Goal: Find specific page/section: Find specific page/section

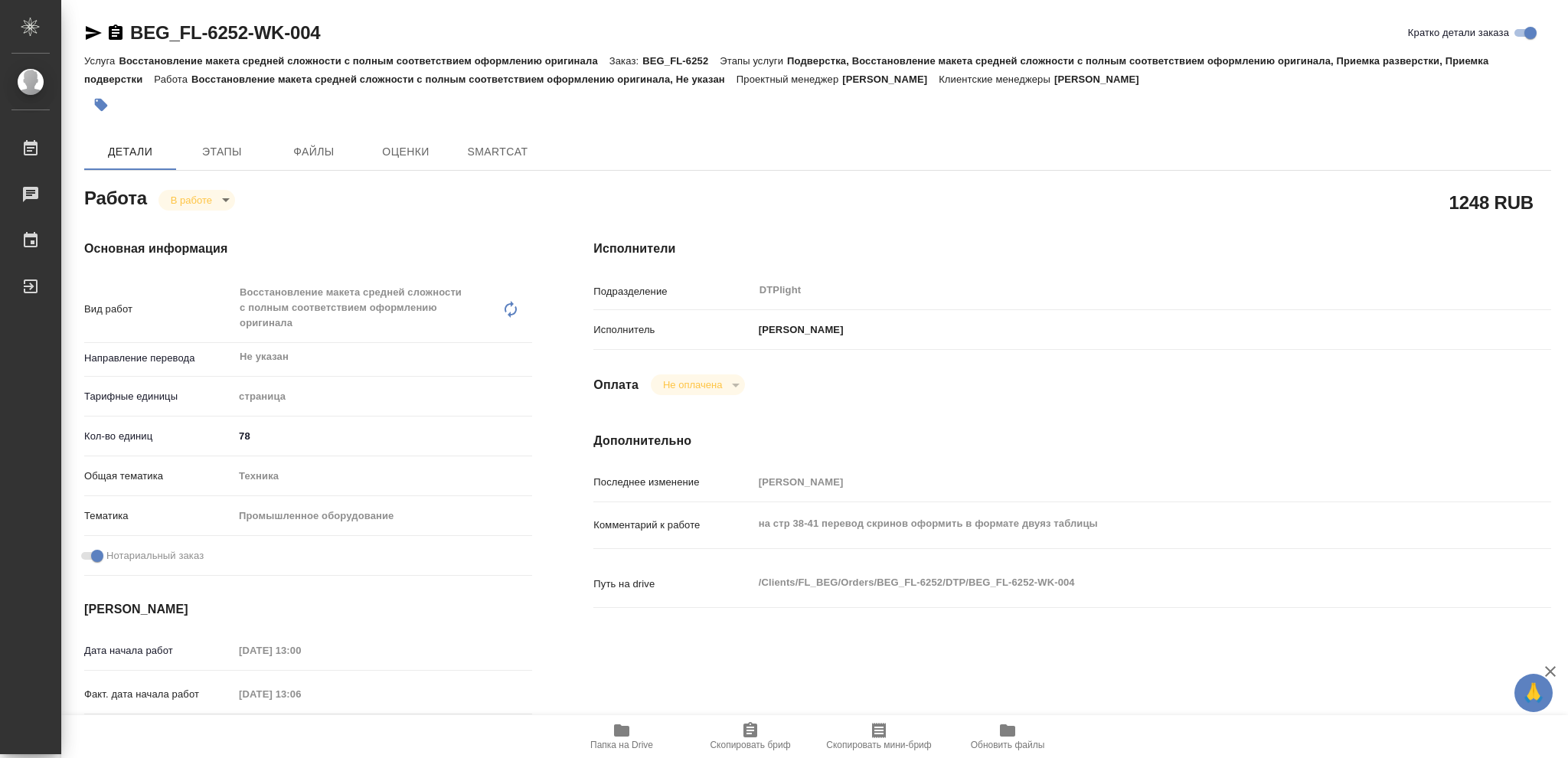
type textarea "x"
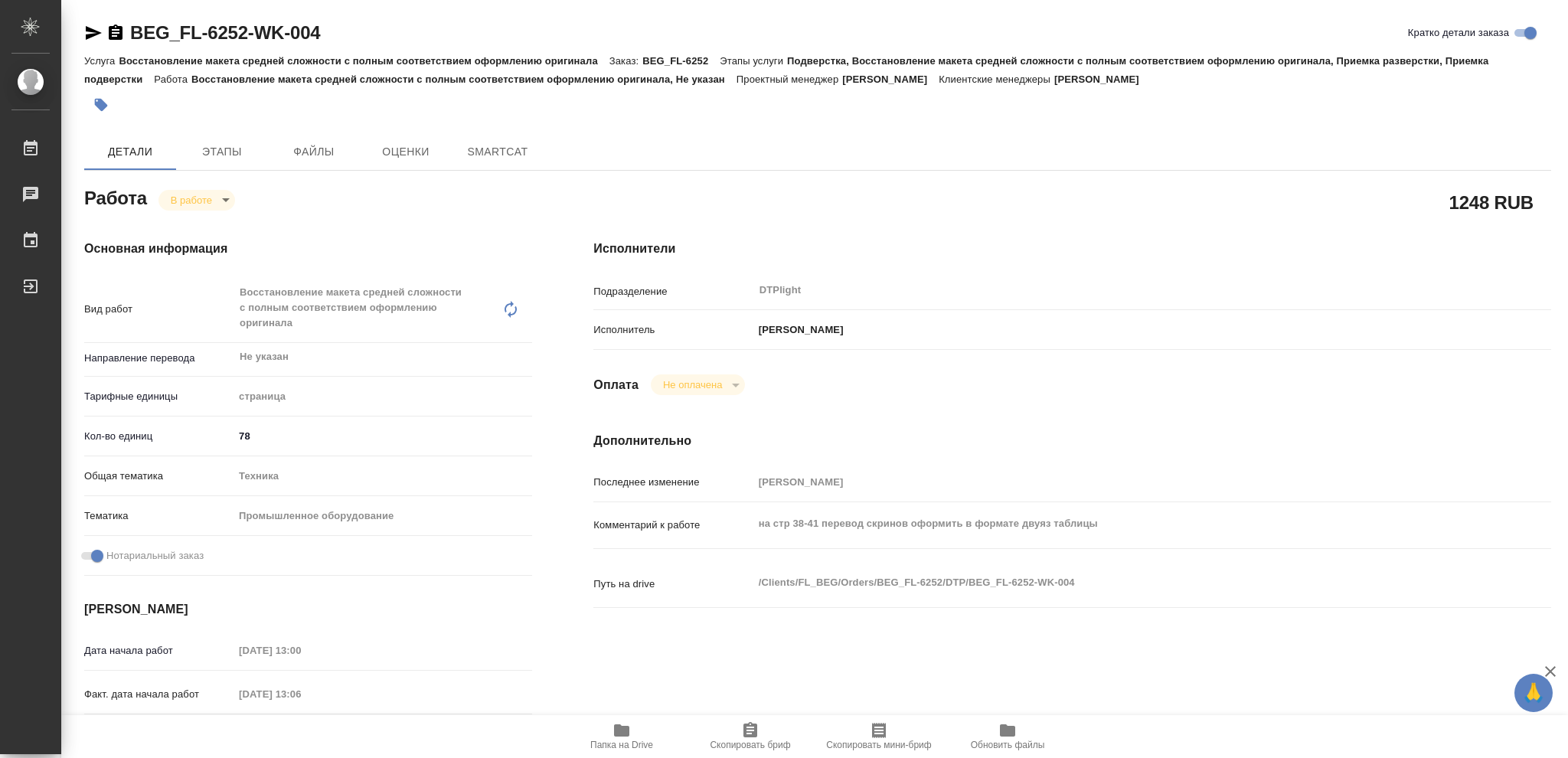
type textarea "x"
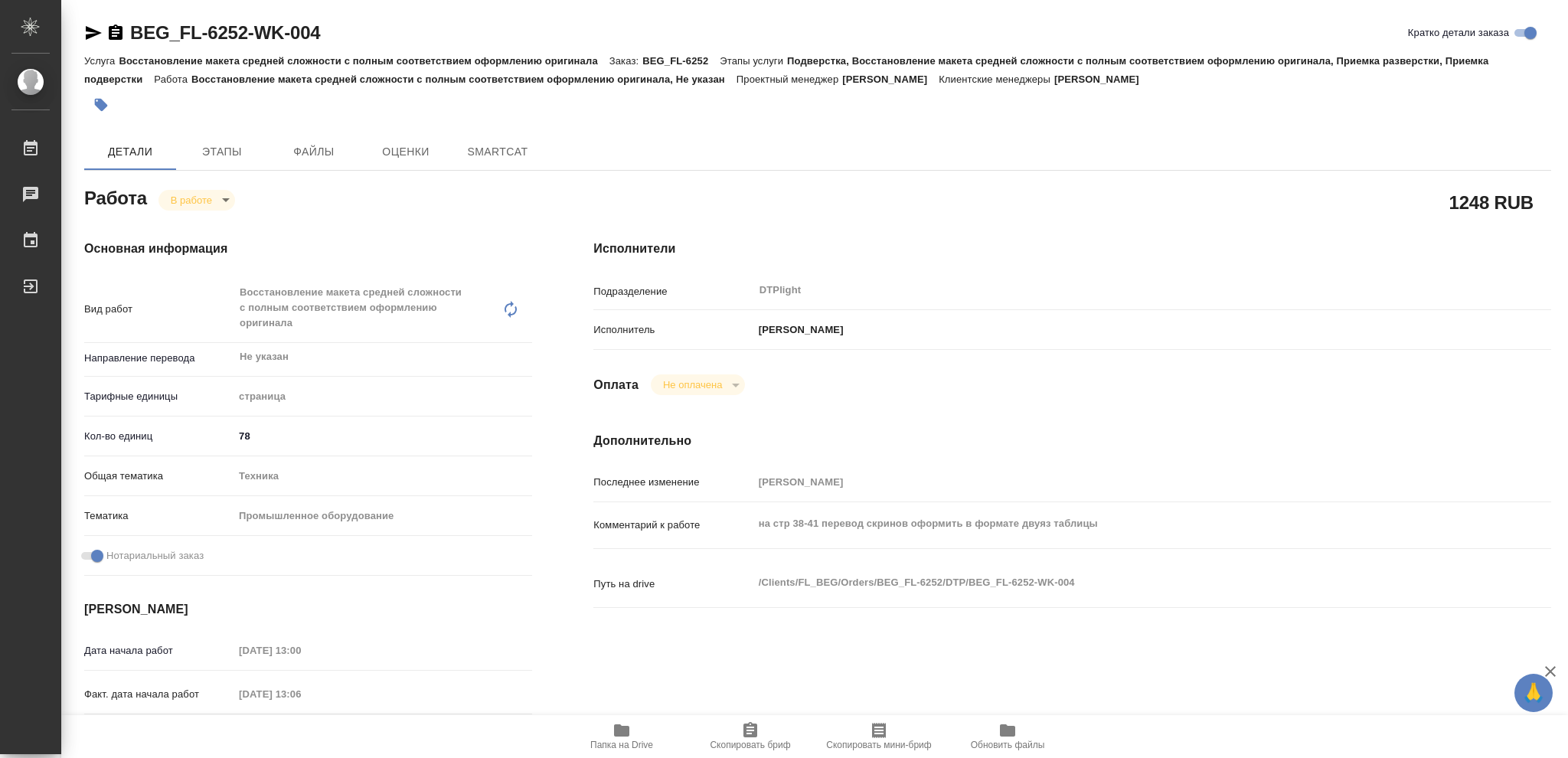
type textarea "x"
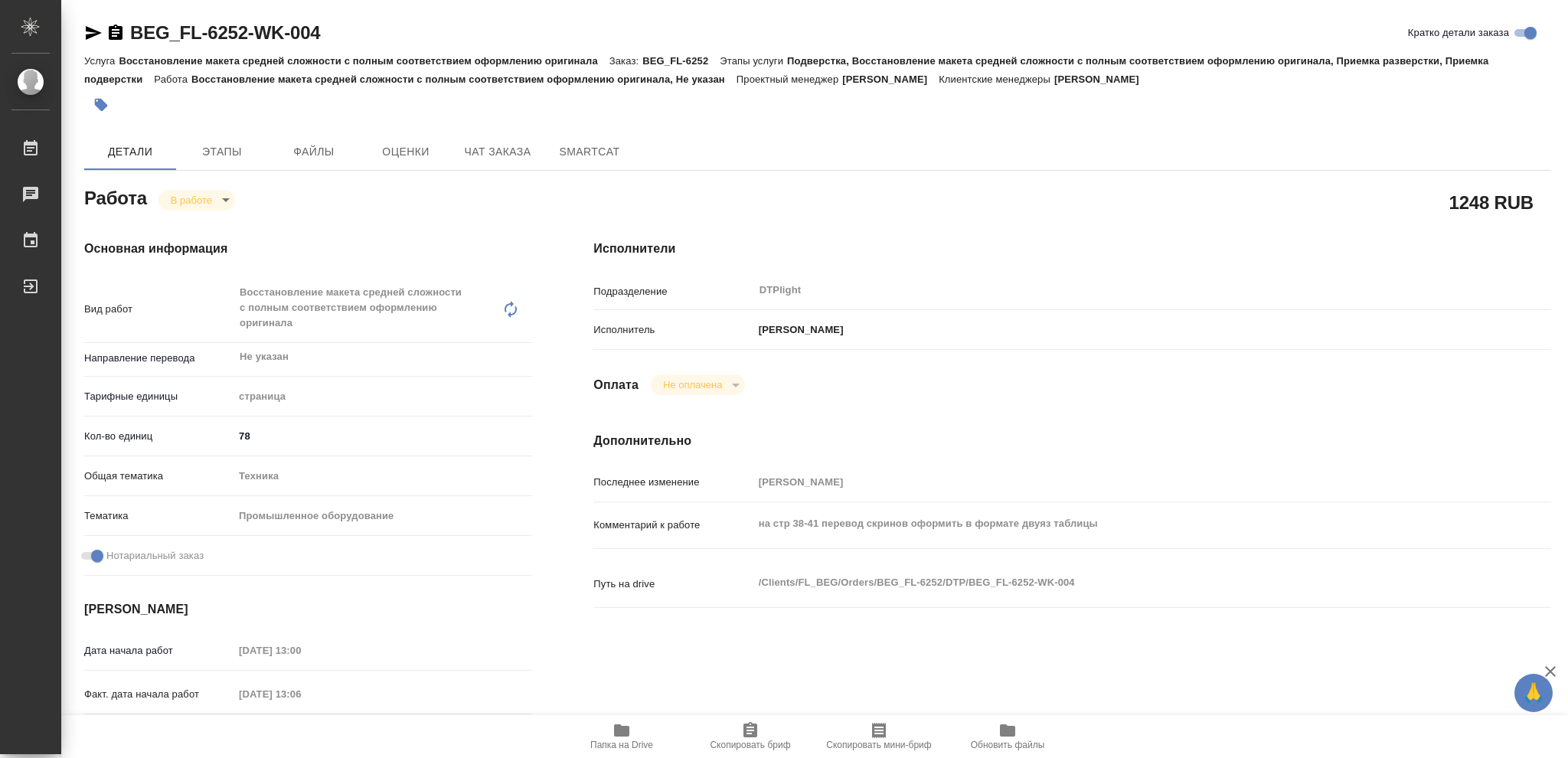
click at [619, 726] on icon "button" at bounding box center [622, 731] width 16 height 13
type textarea "x"
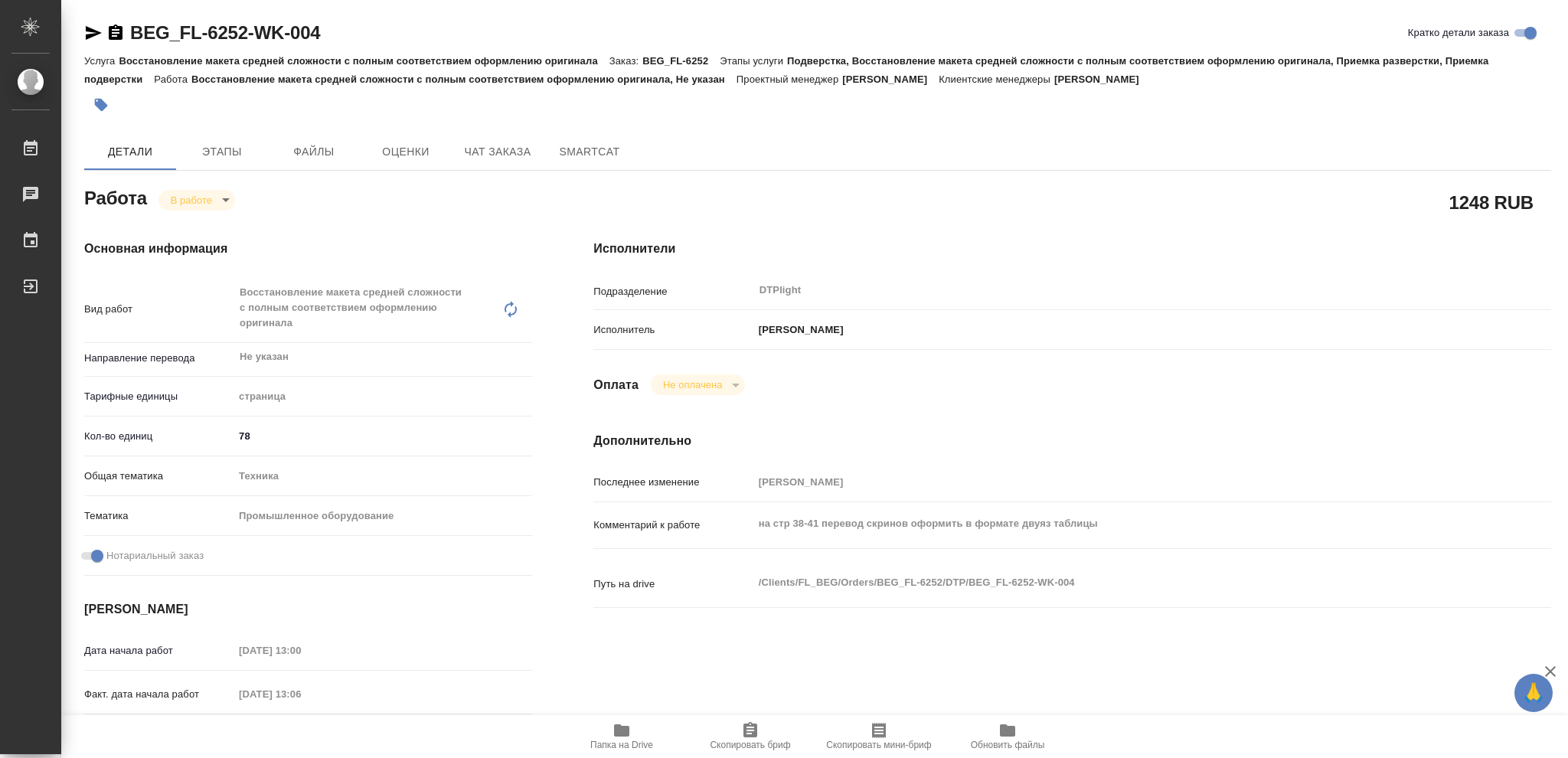
type textarea "x"
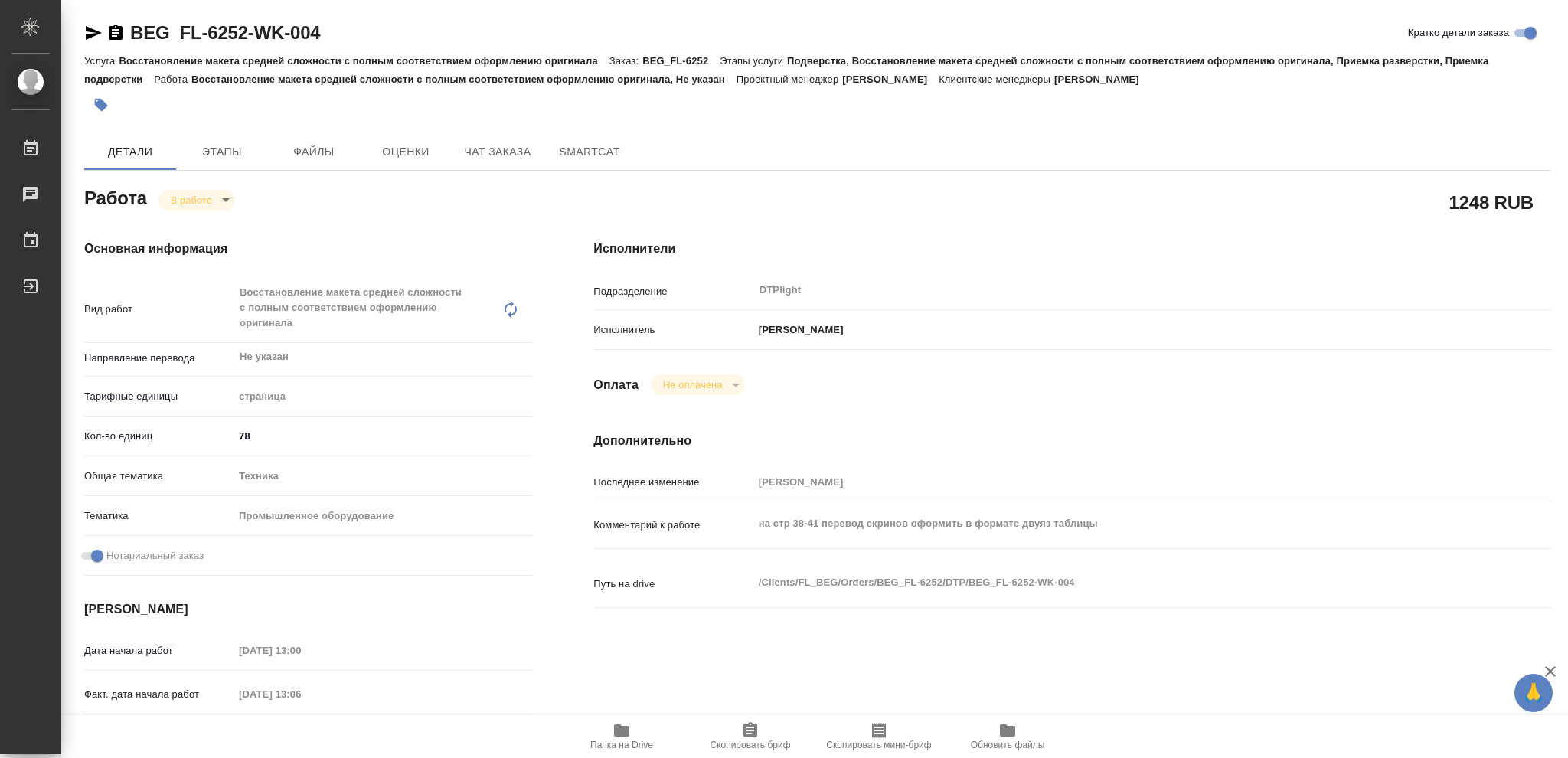
type textarea "x"
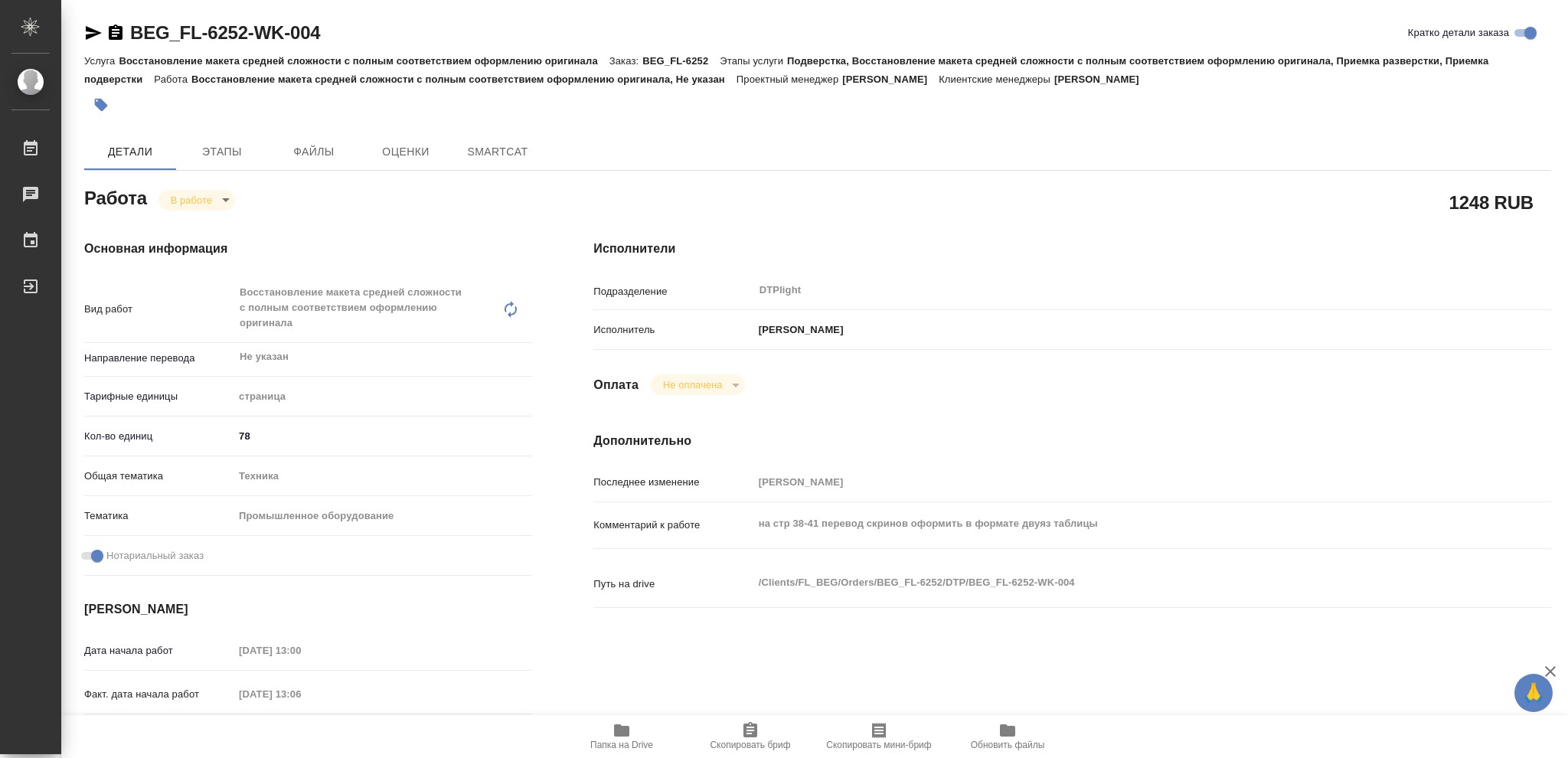
type textarea "x"
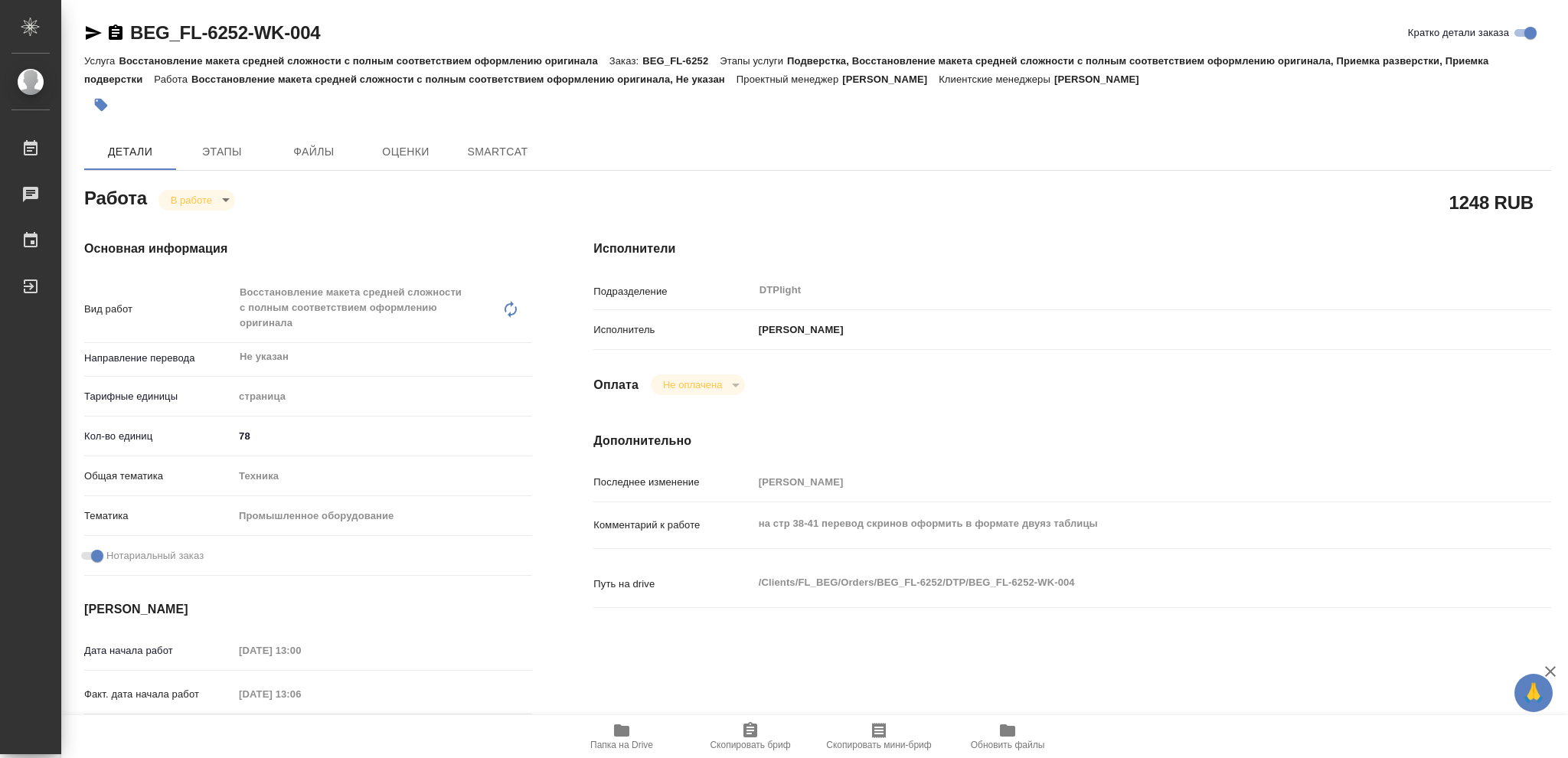
type textarea "x"
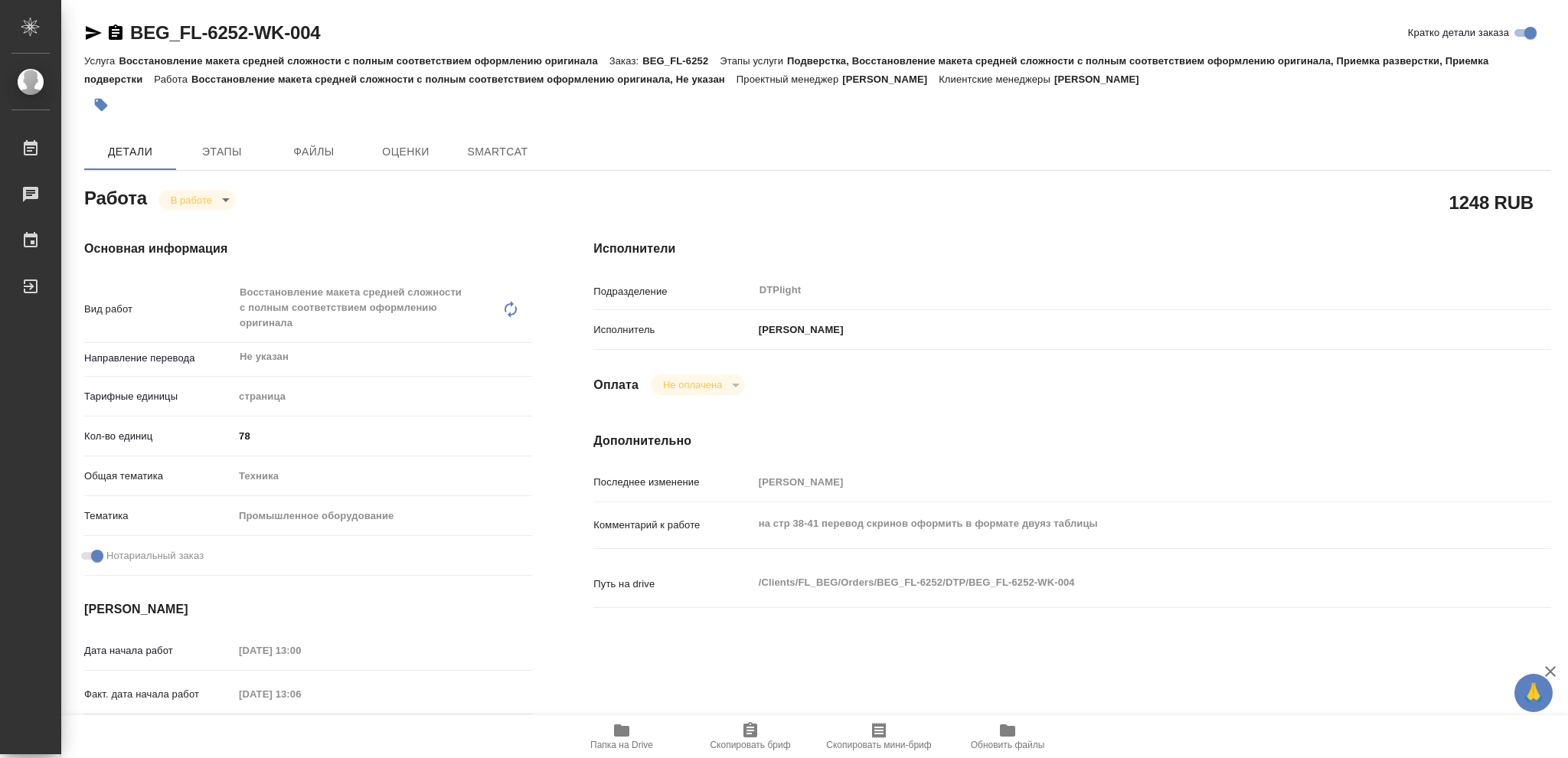
type textarea "x"
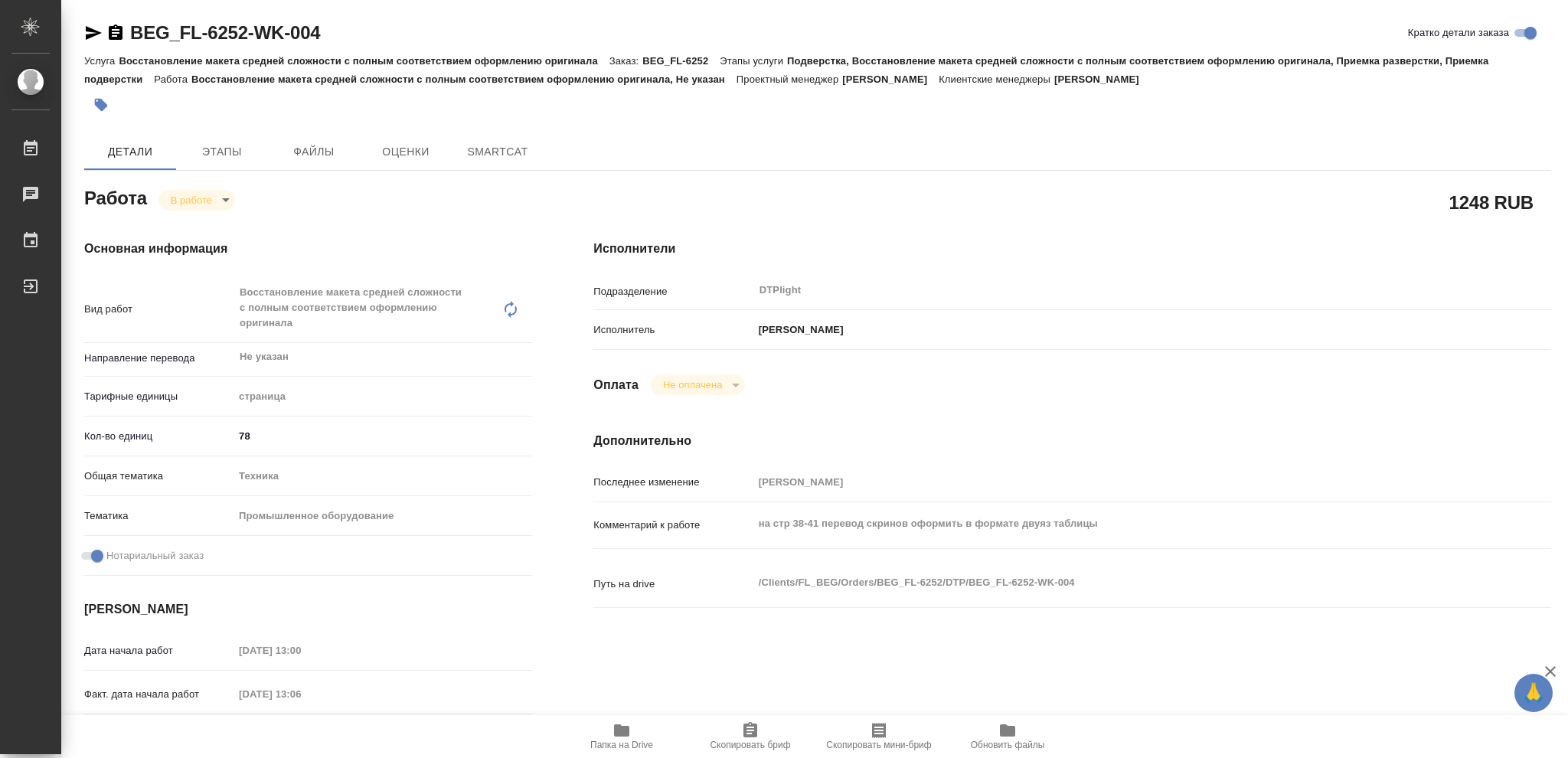
type textarea "x"
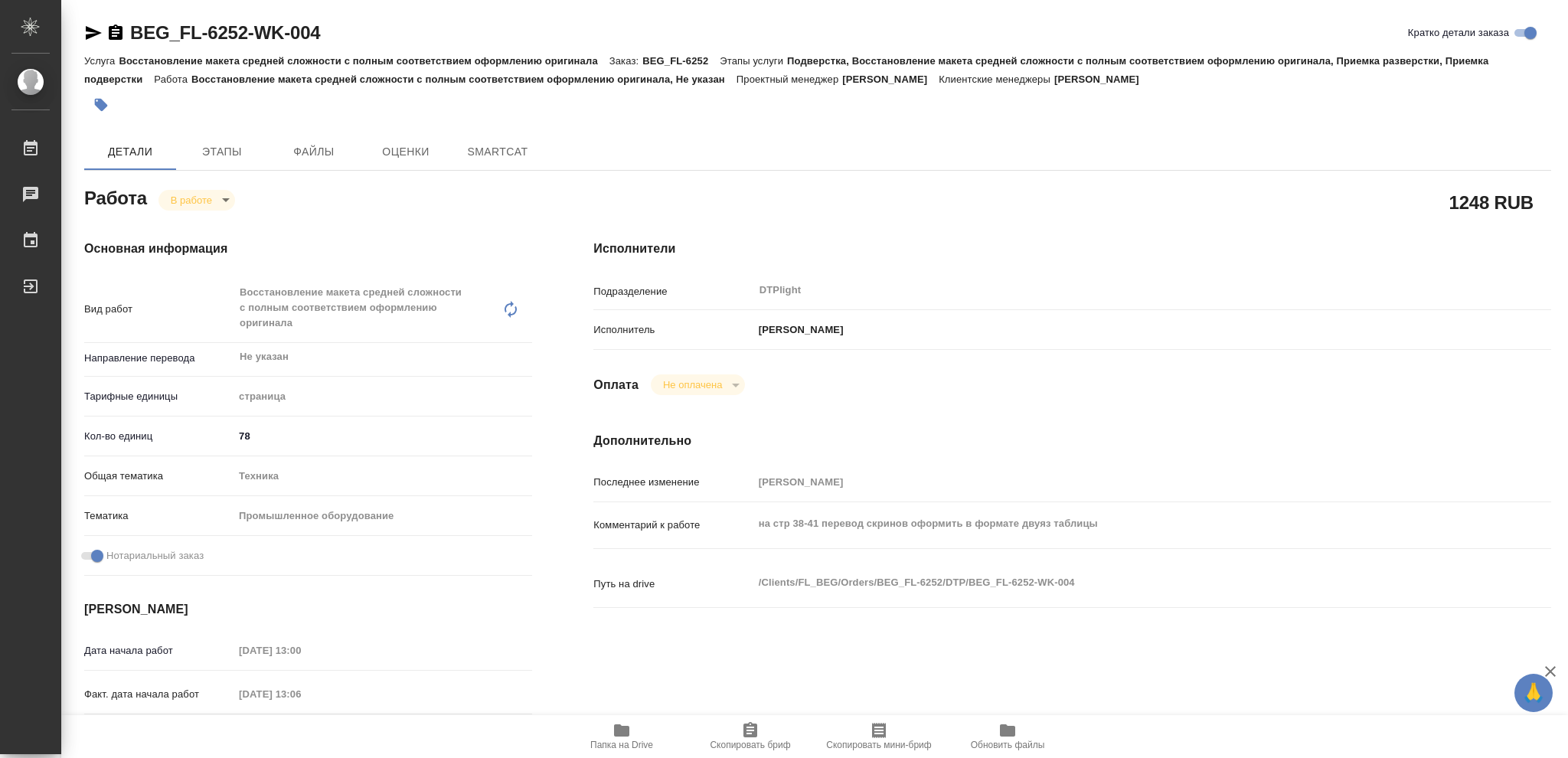
type textarea "x"
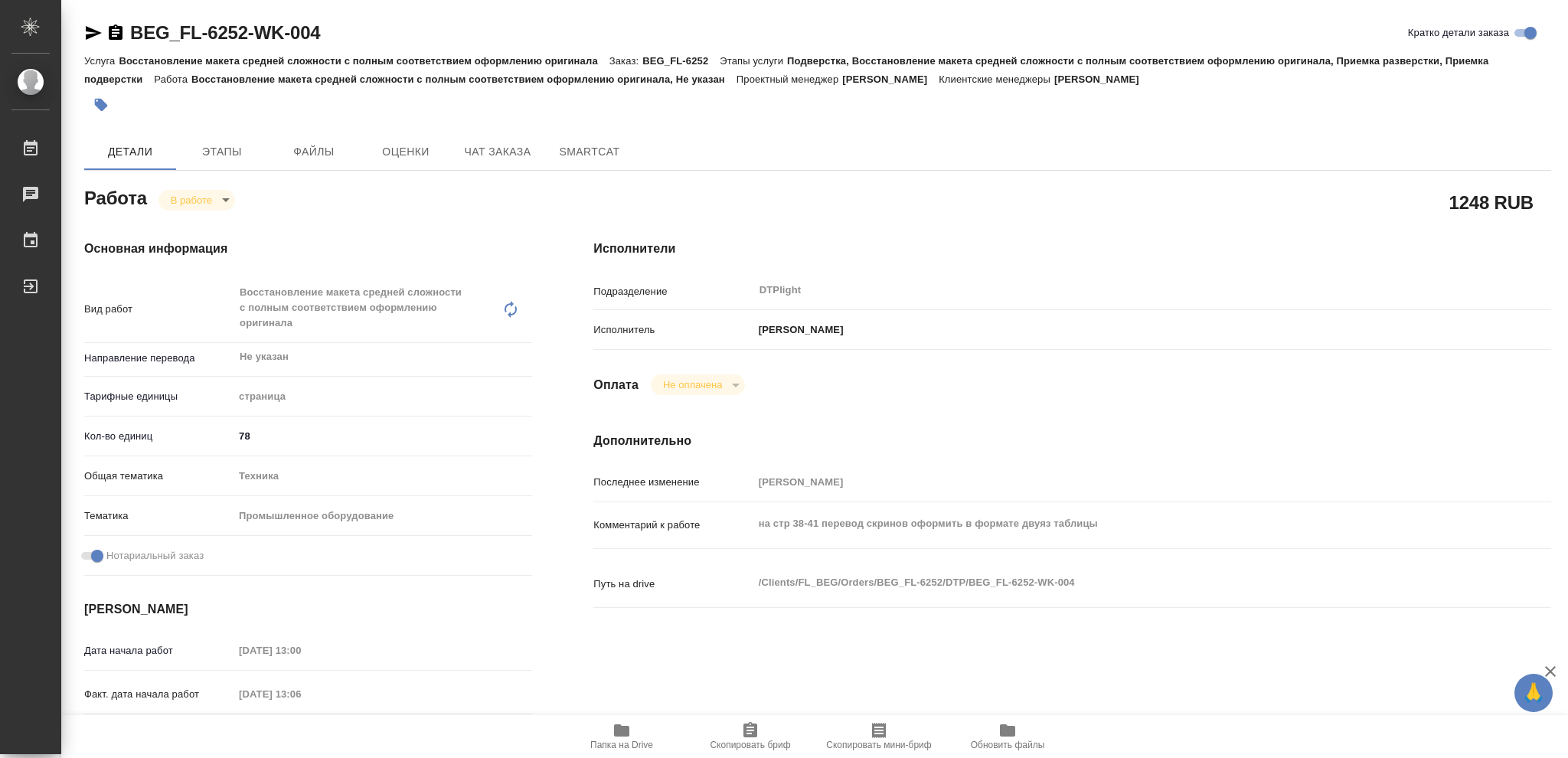
type textarea "x"
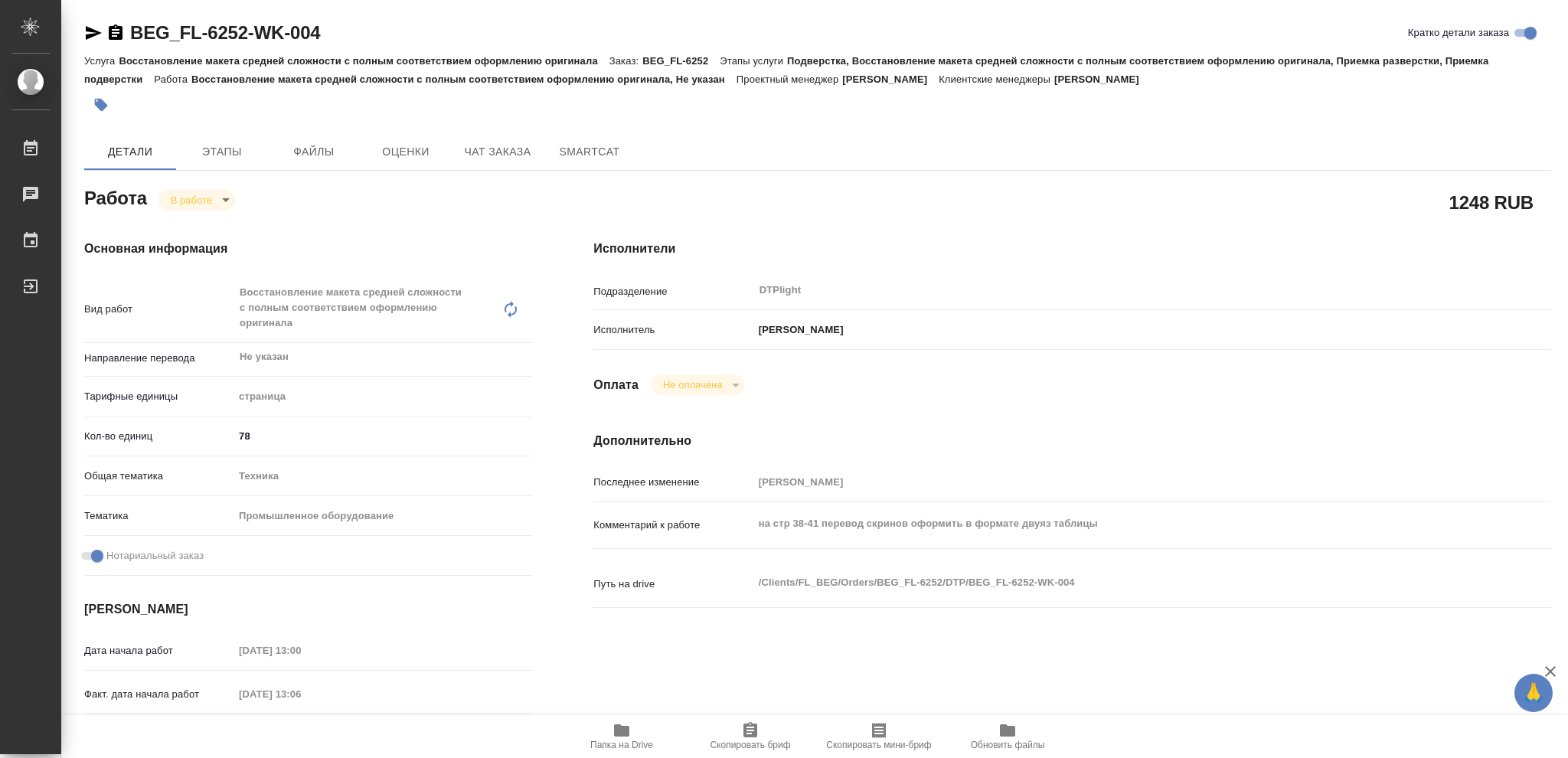
type textarea "x"
click at [613, 731] on icon "button" at bounding box center [621, 730] width 18 height 18
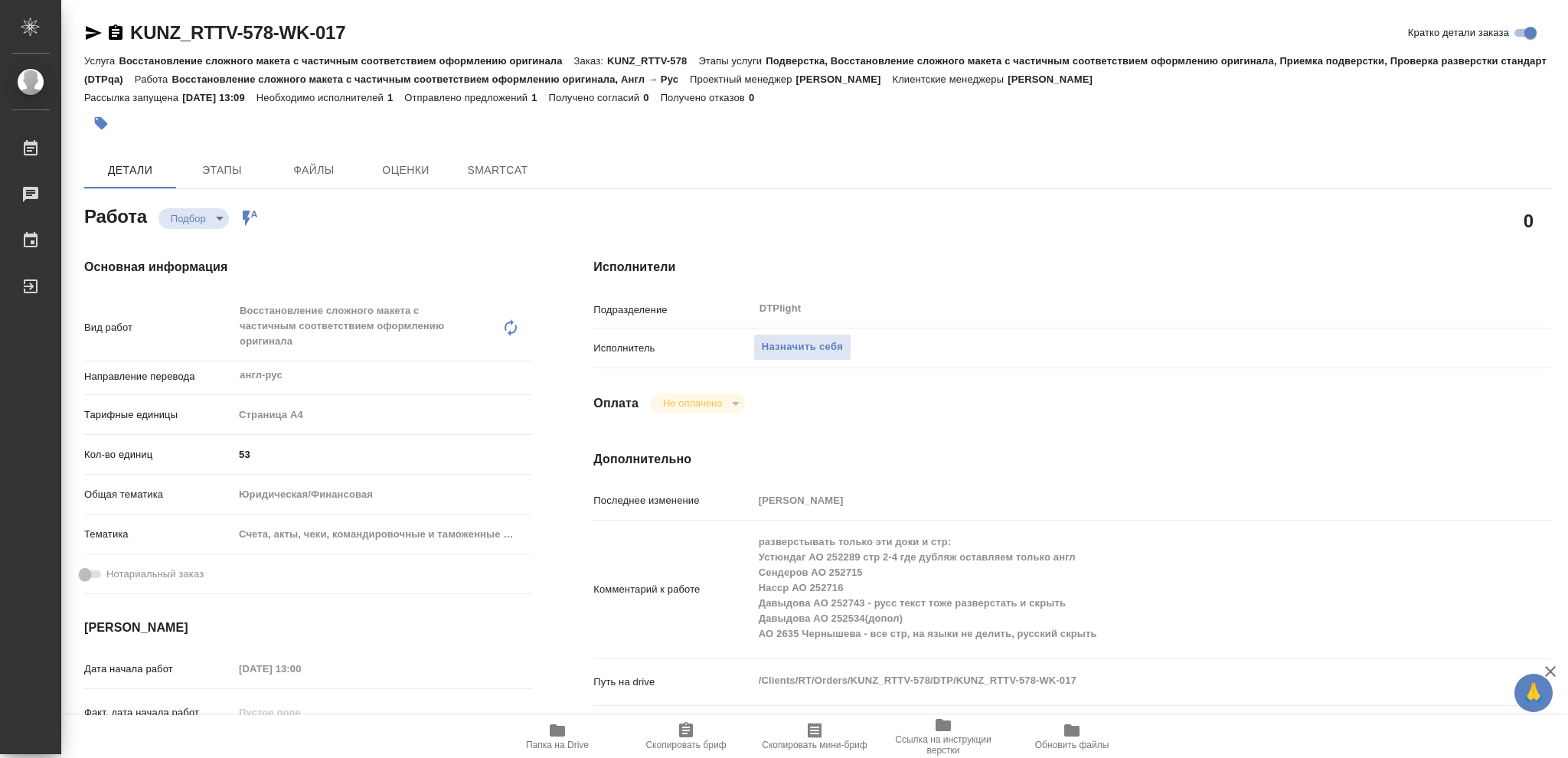
type textarea "x"
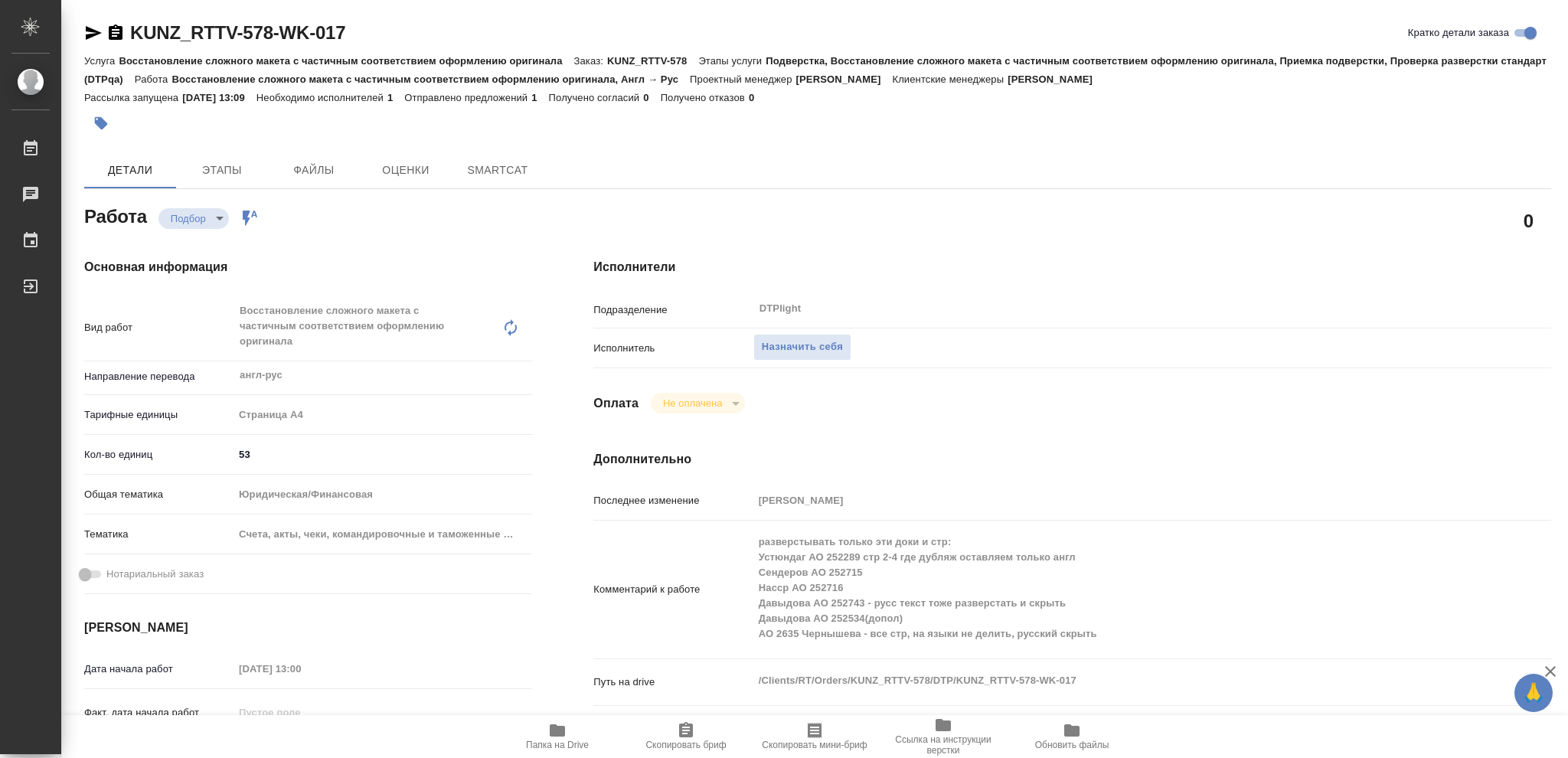
type textarea "x"
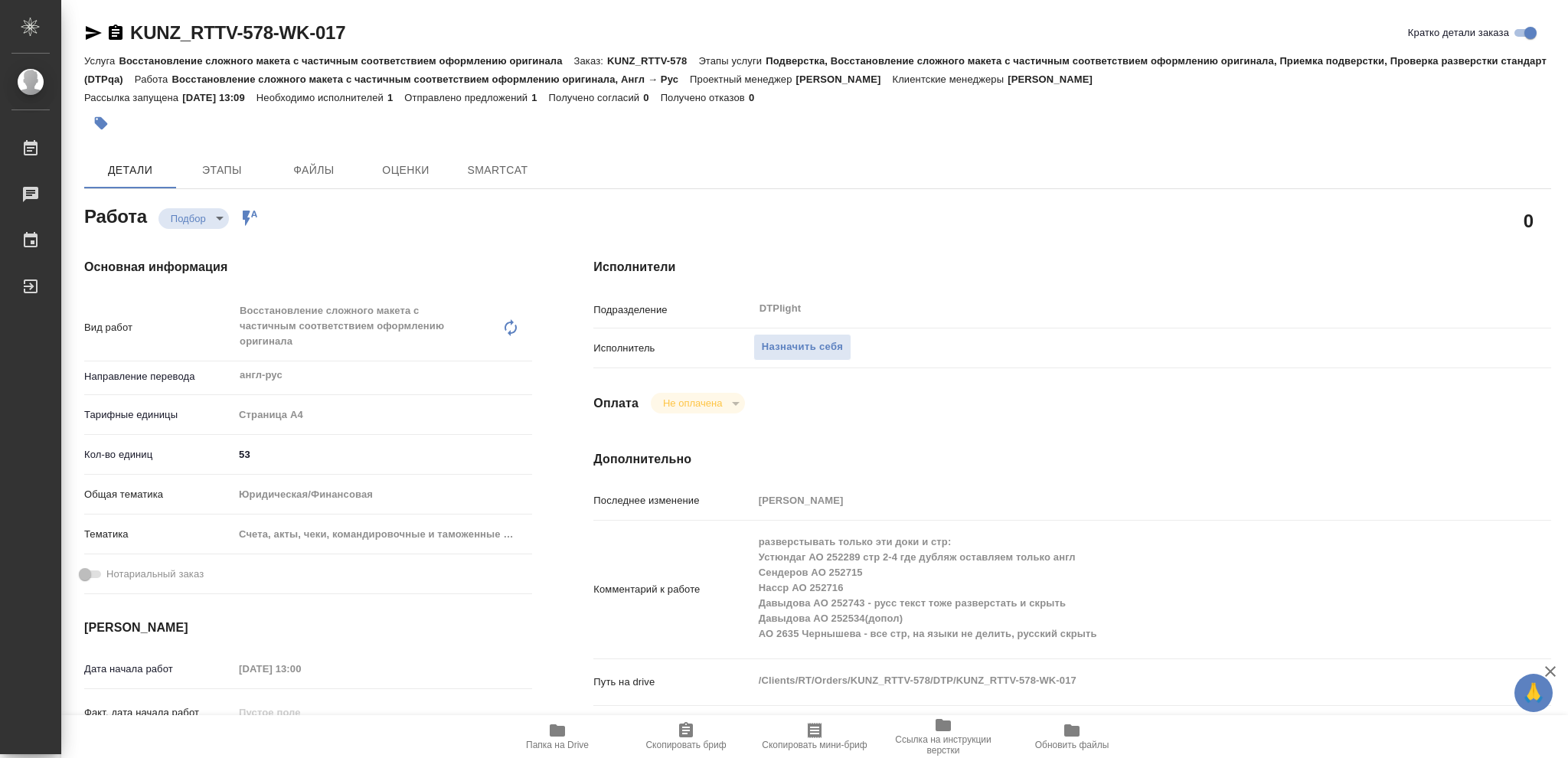
type textarea "x"
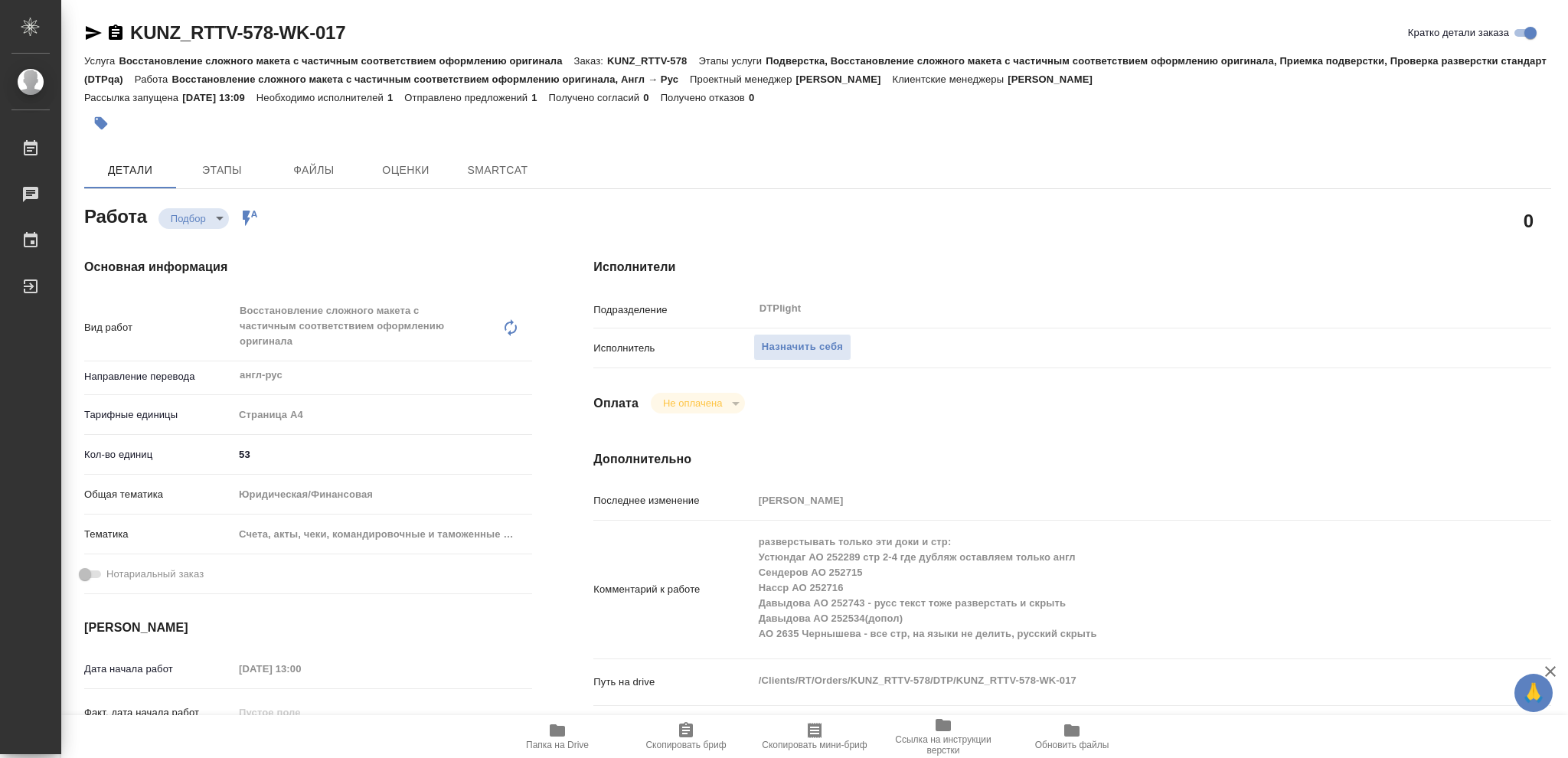
type textarea "x"
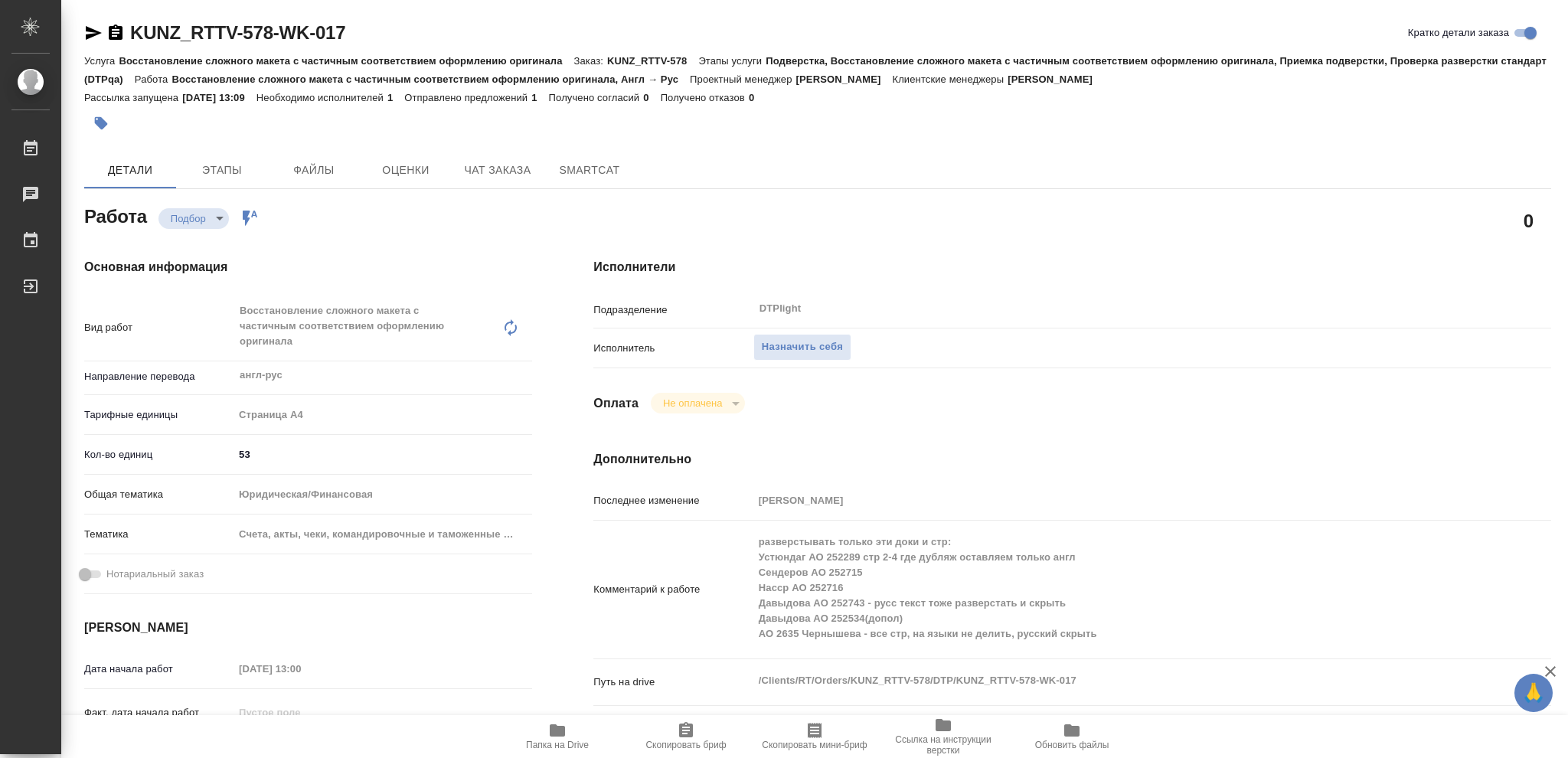
type textarea "x"
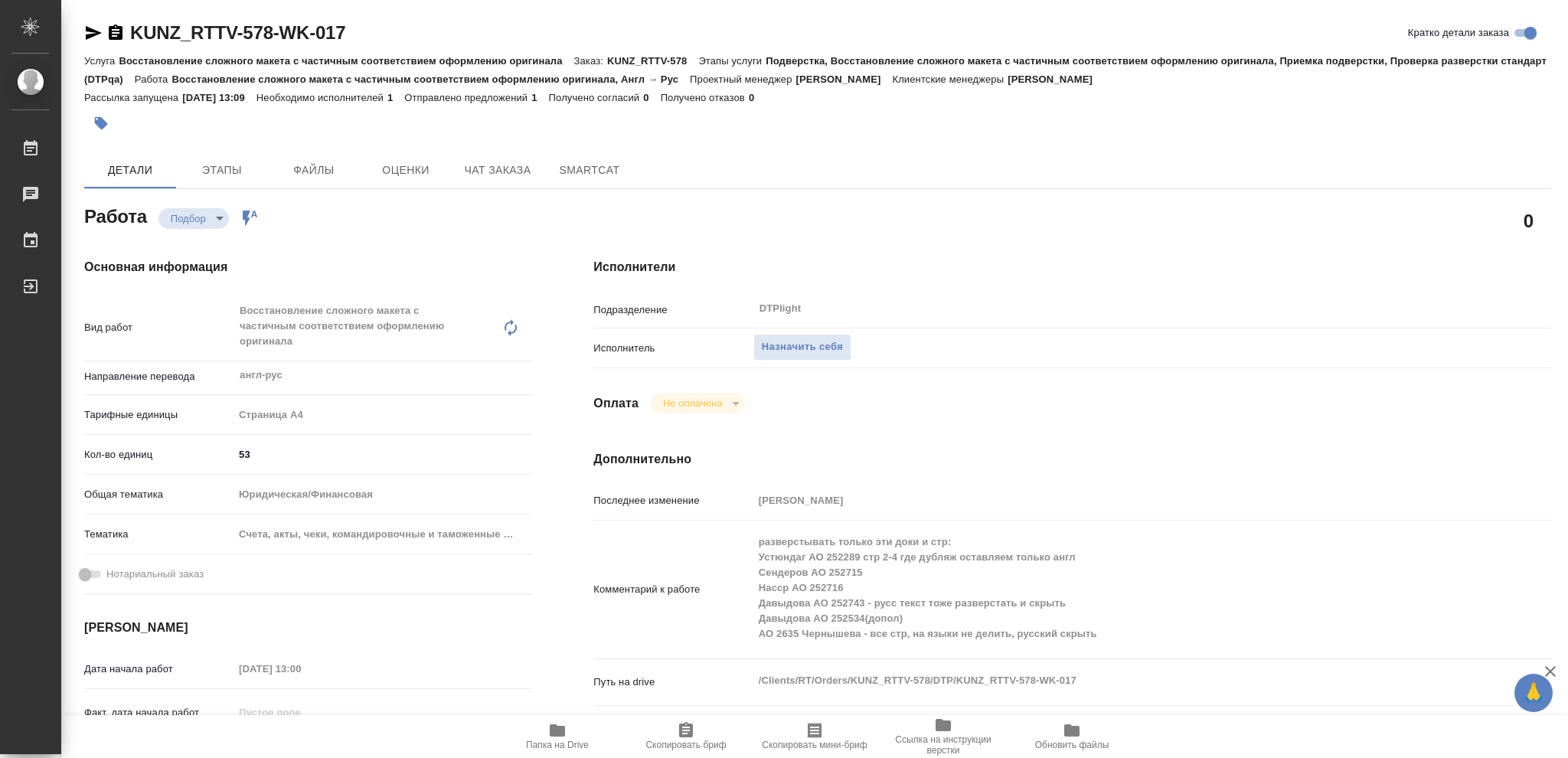
type textarea "x"
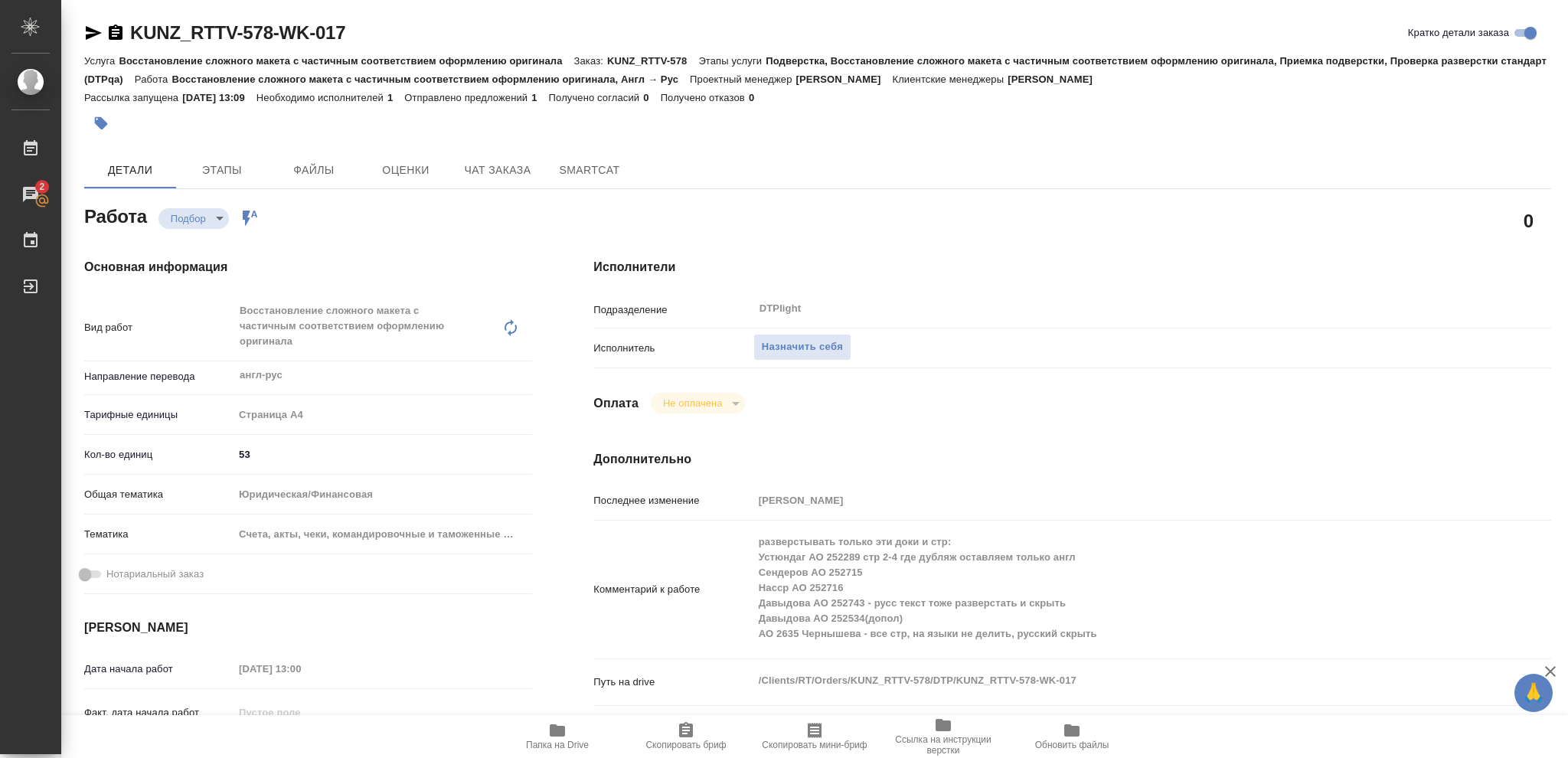
click at [549, 731] on icon "button" at bounding box center [557, 730] width 18 height 18
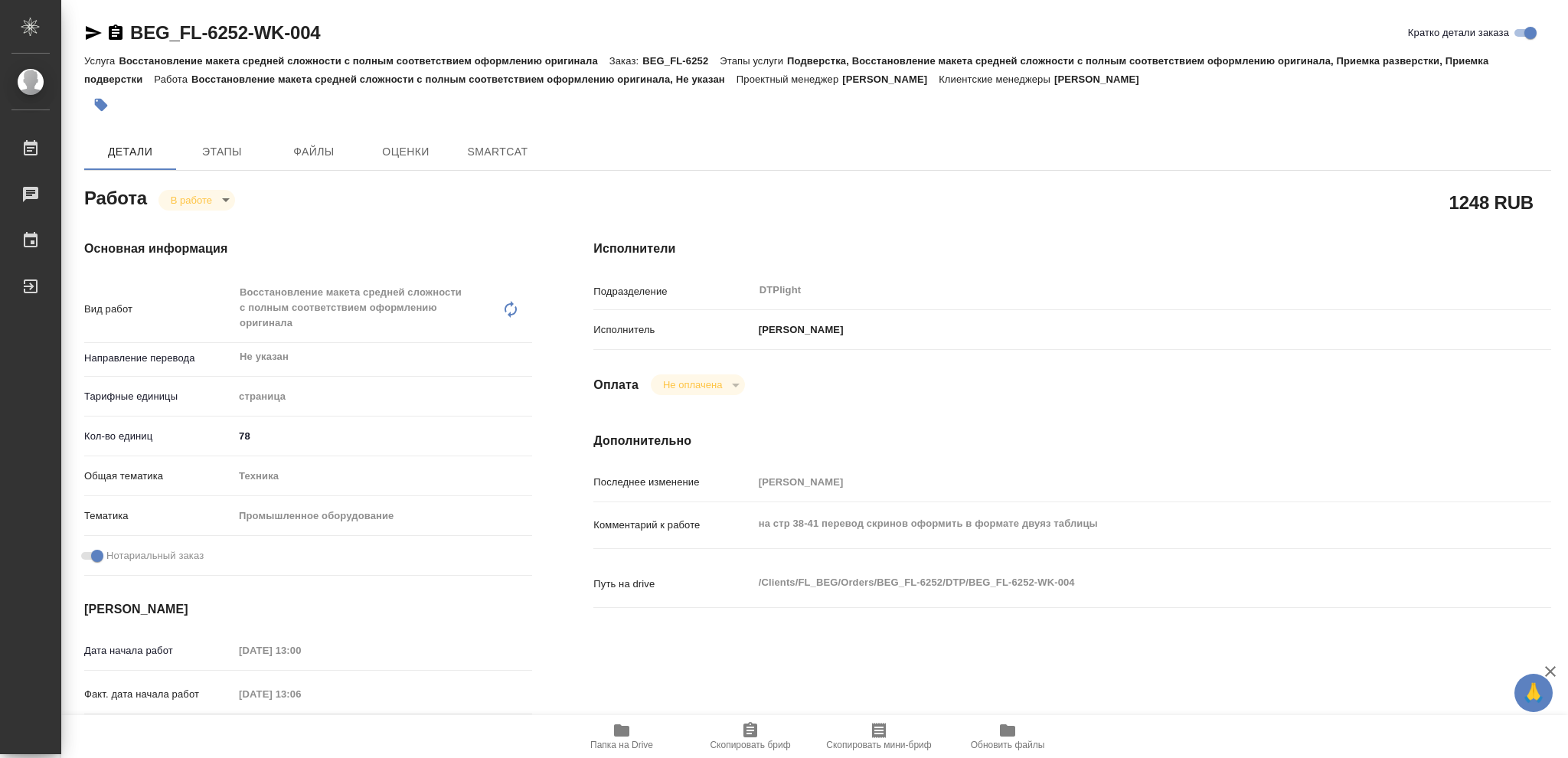
type textarea "x"
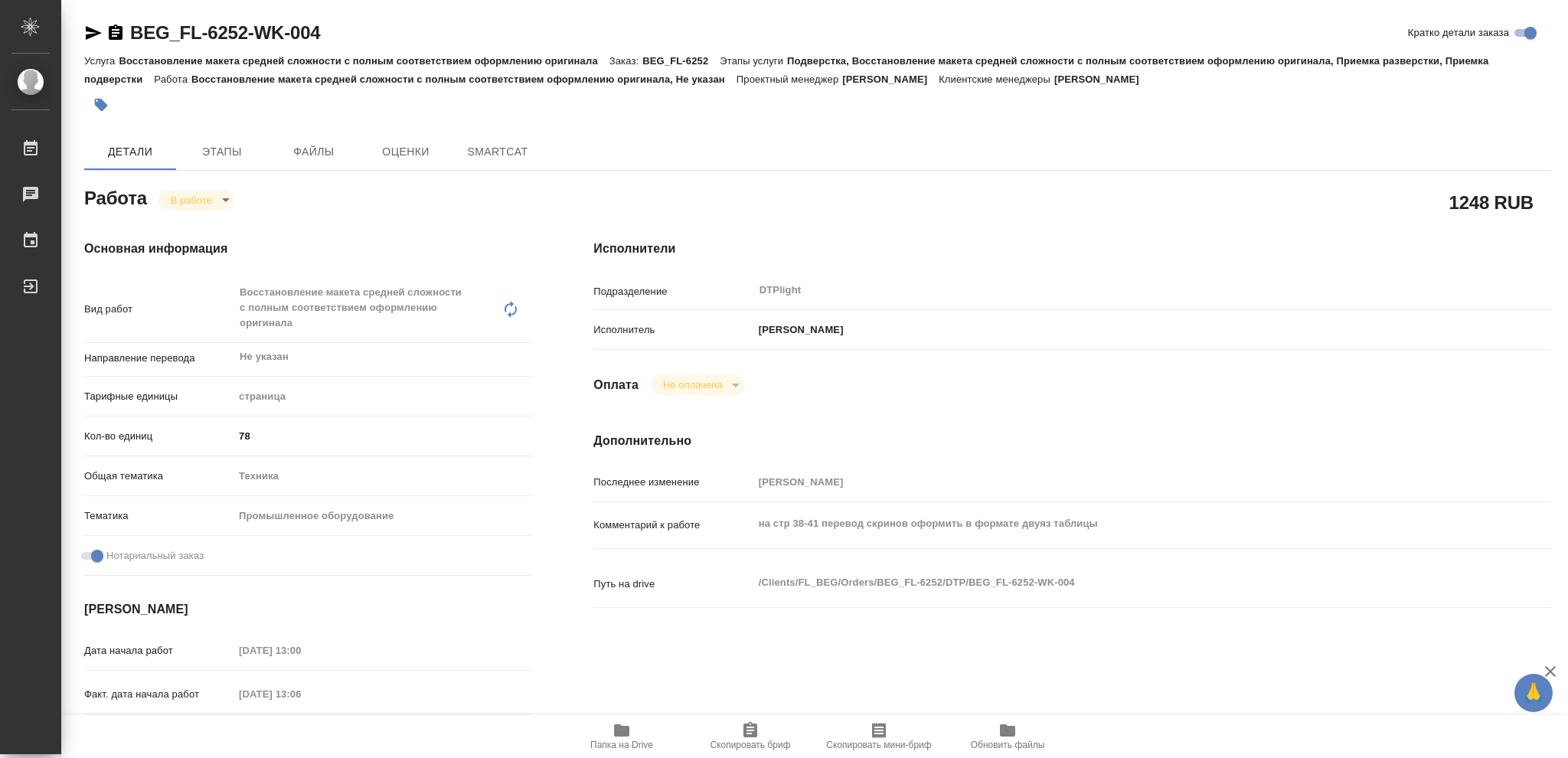
type textarea "x"
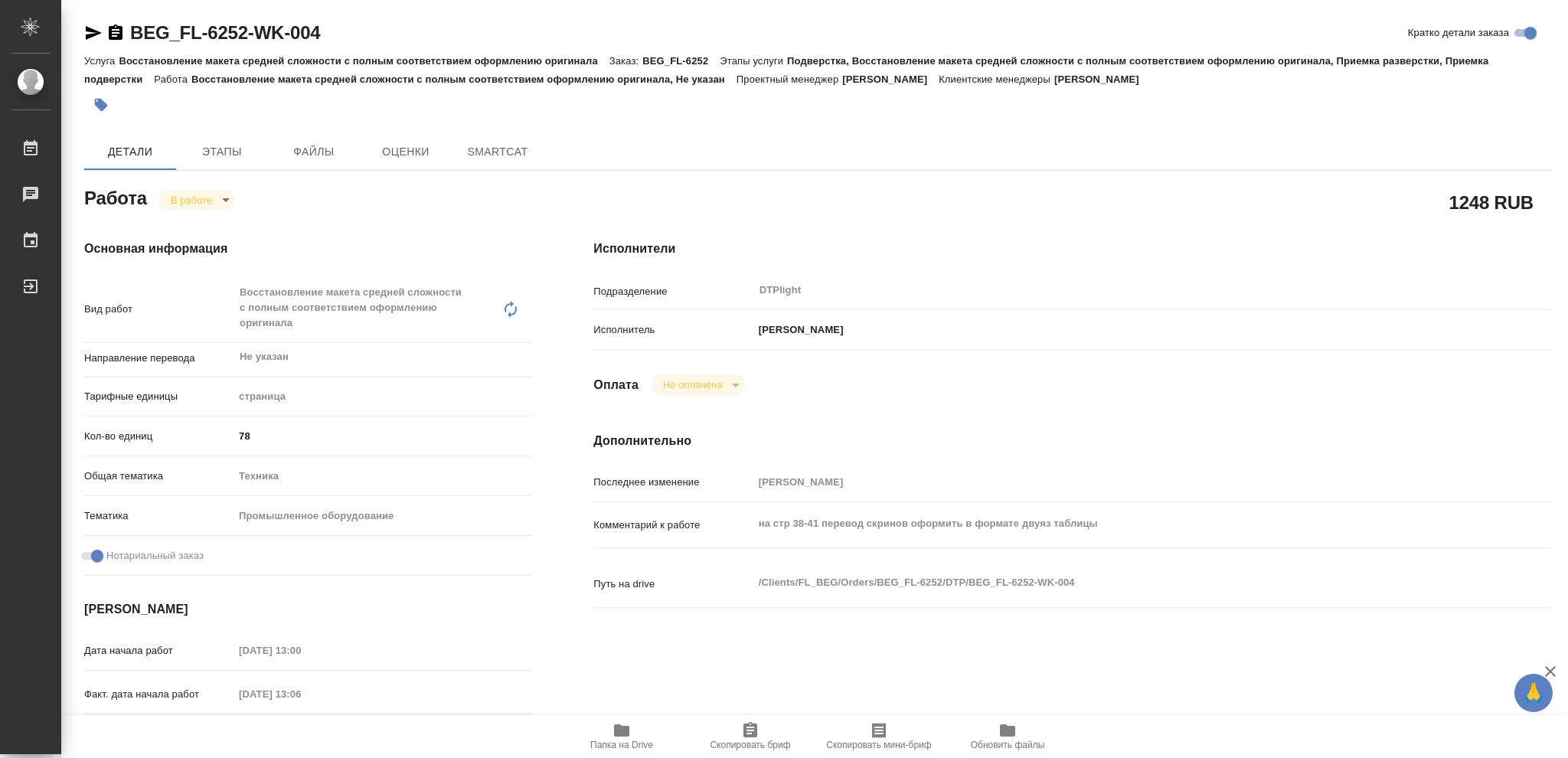
type textarea "x"
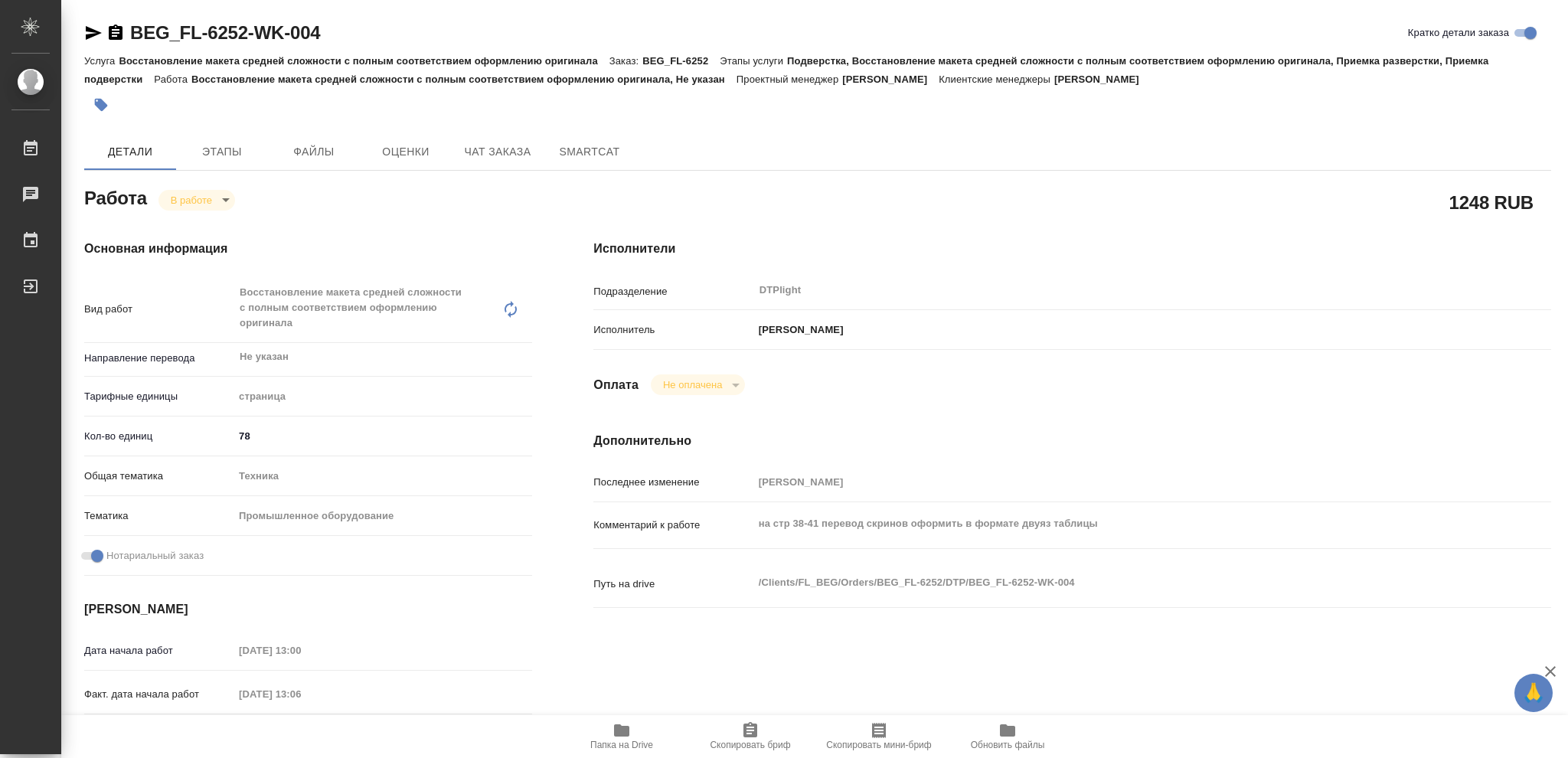
type textarea "x"
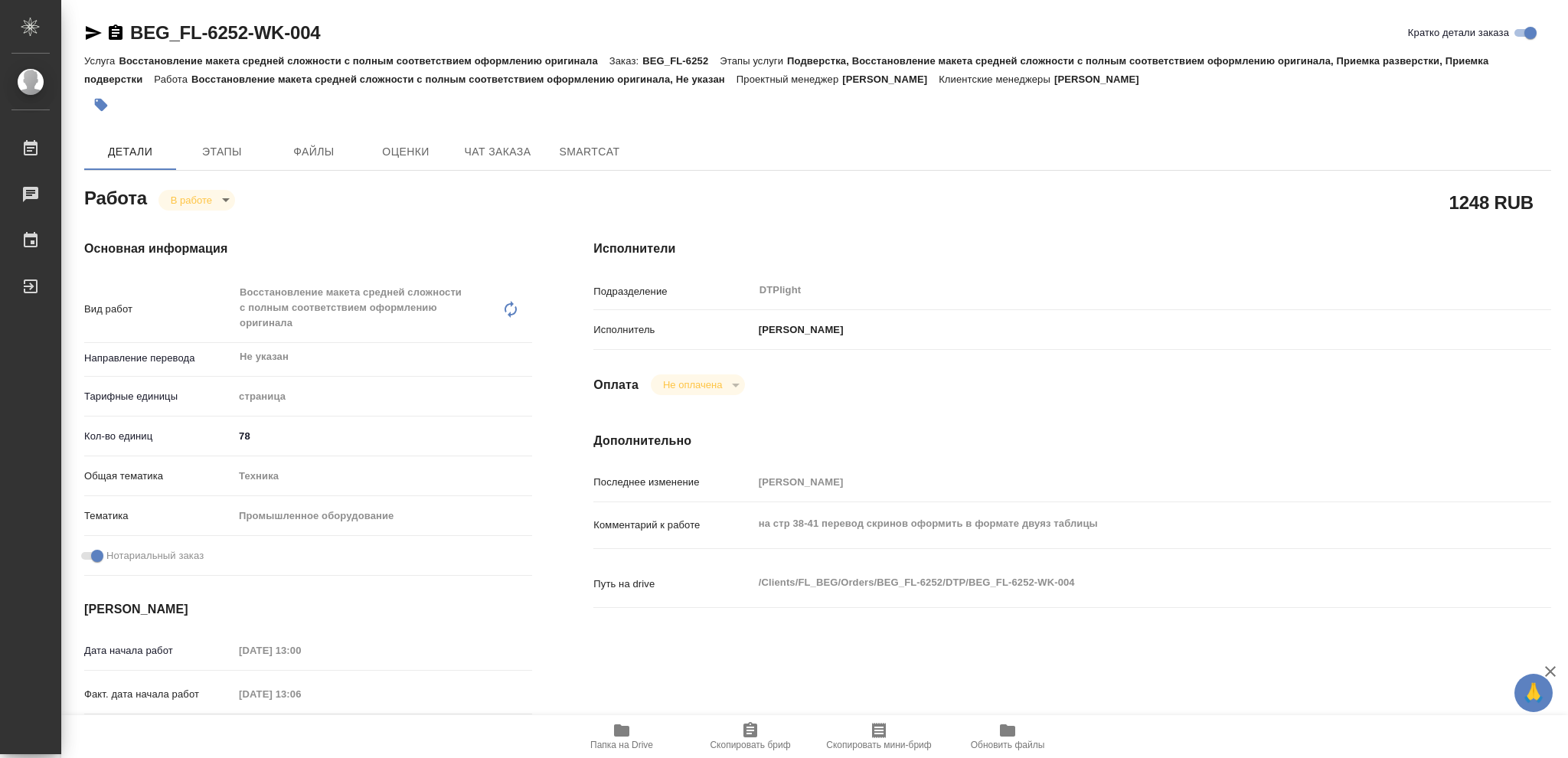
type textarea "x"
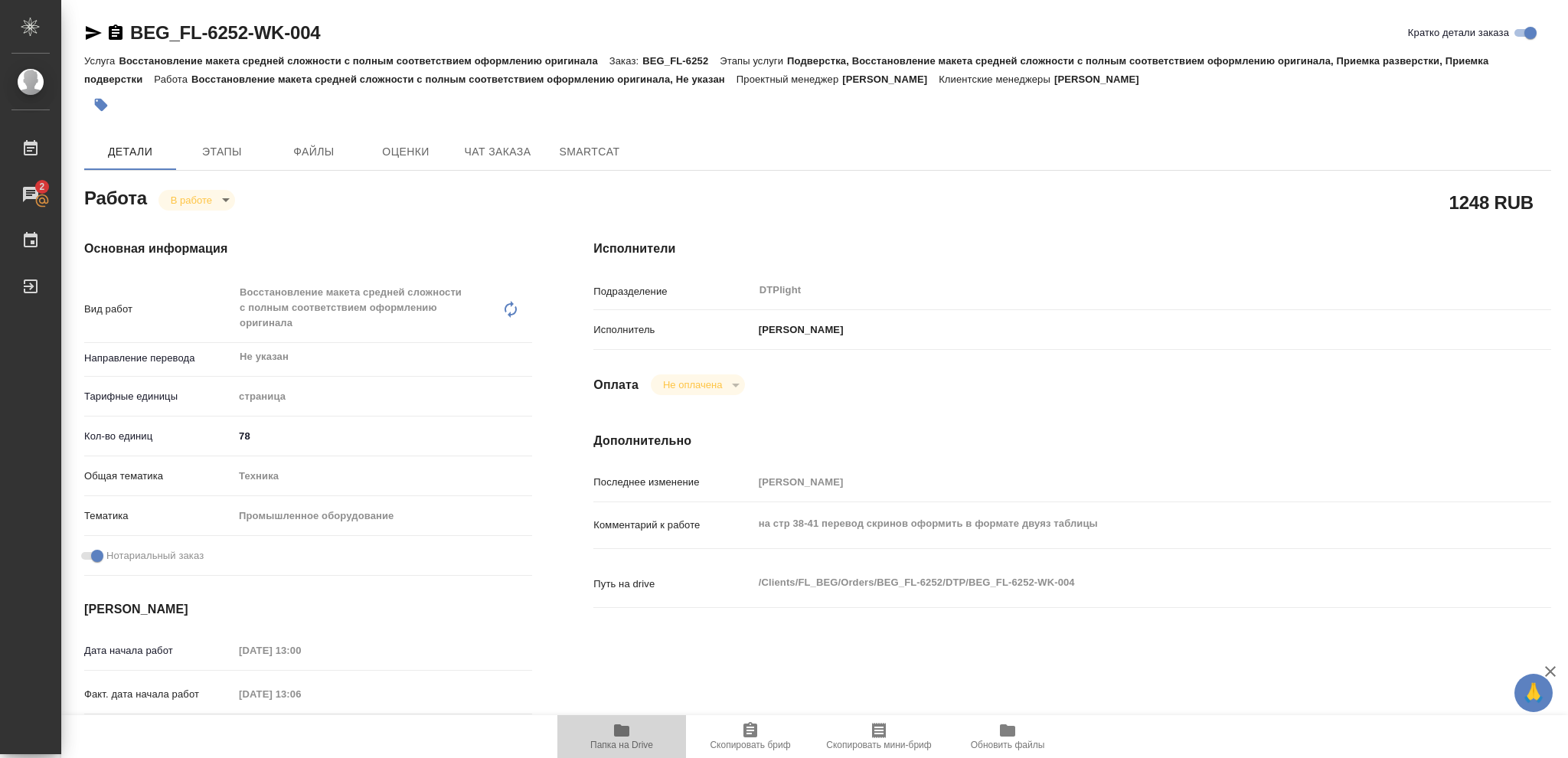
click at [623, 731] on icon "button" at bounding box center [622, 731] width 16 height 13
type textarea "x"
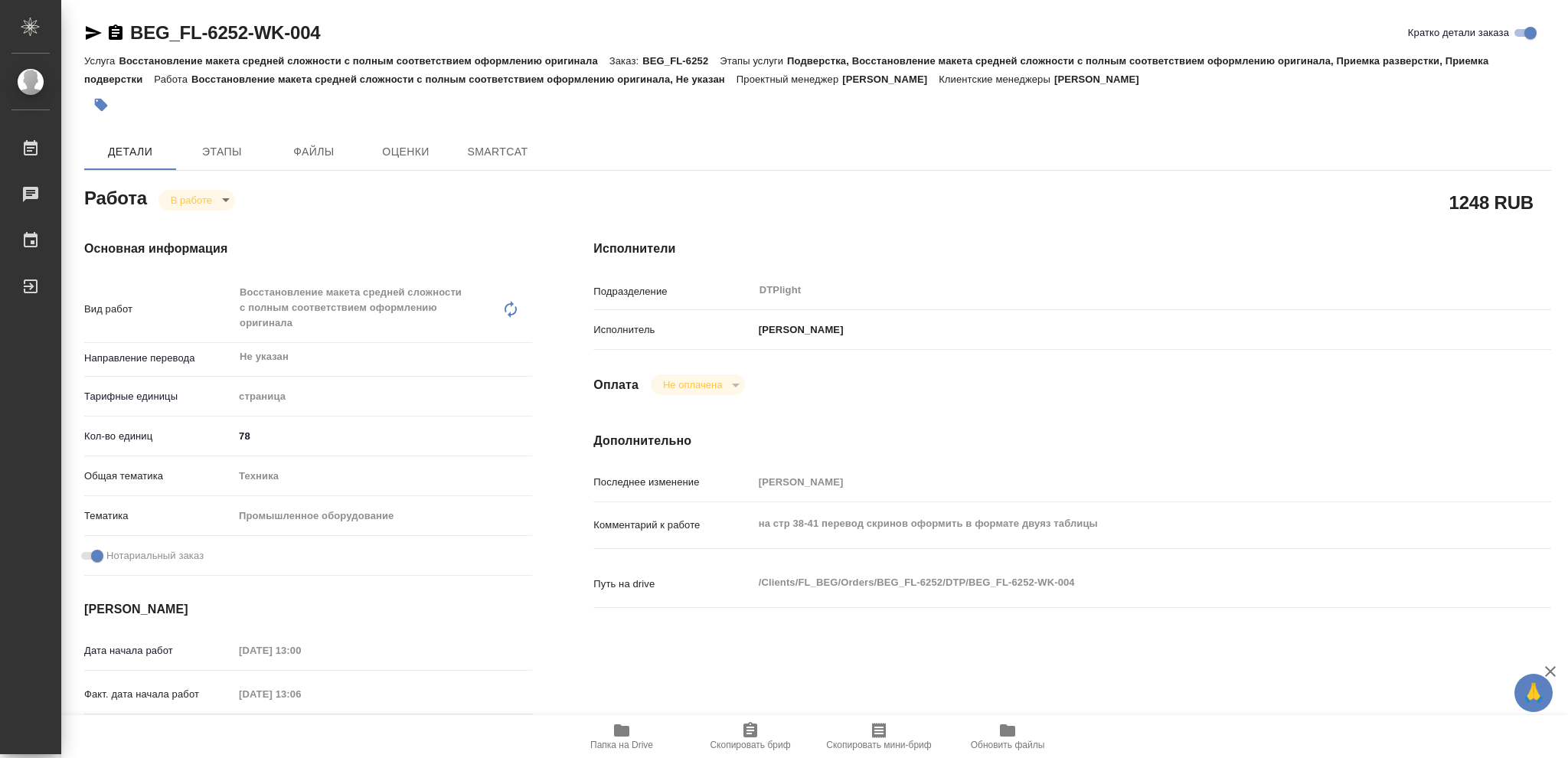
type textarea "x"
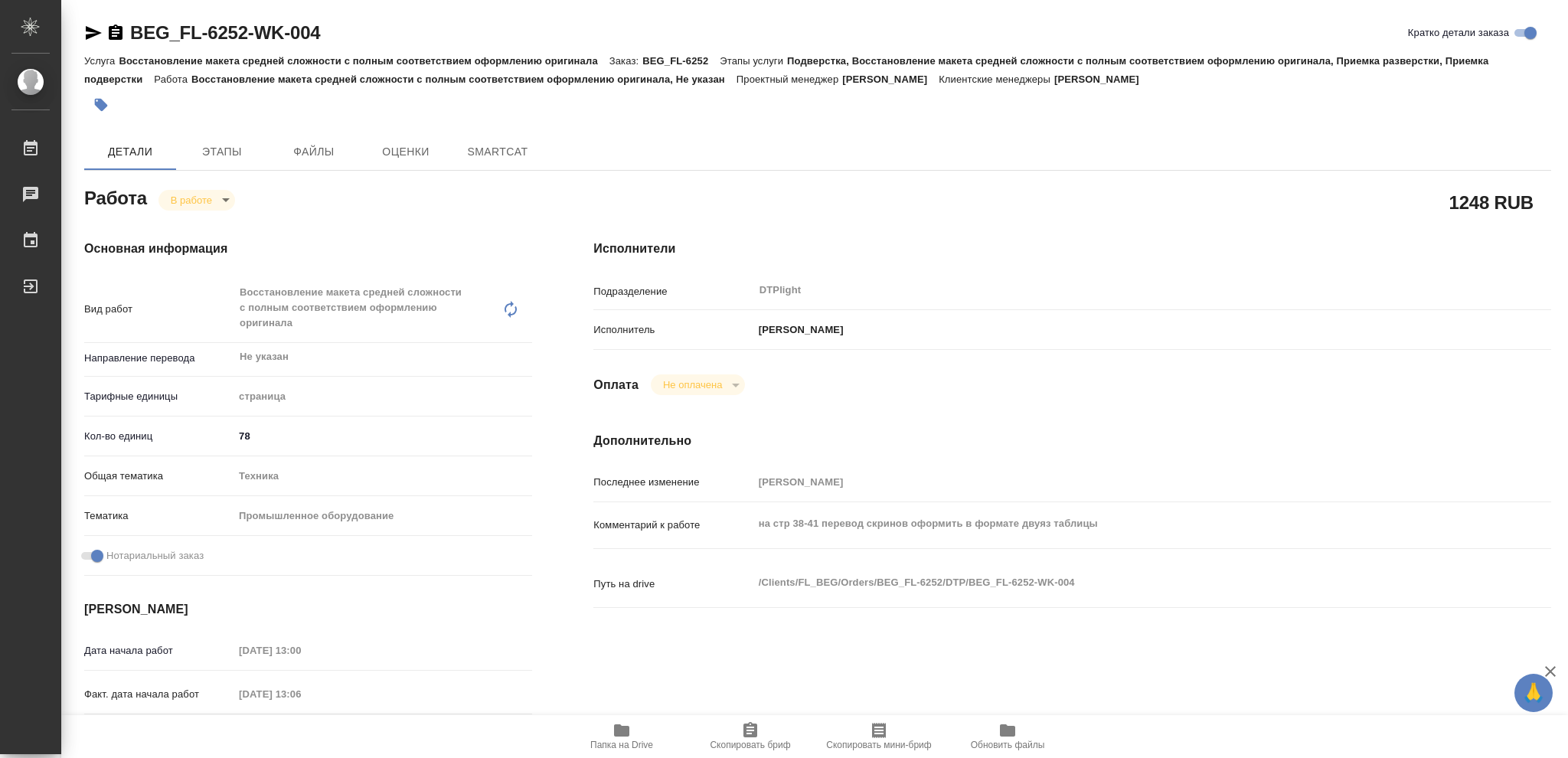
type textarea "x"
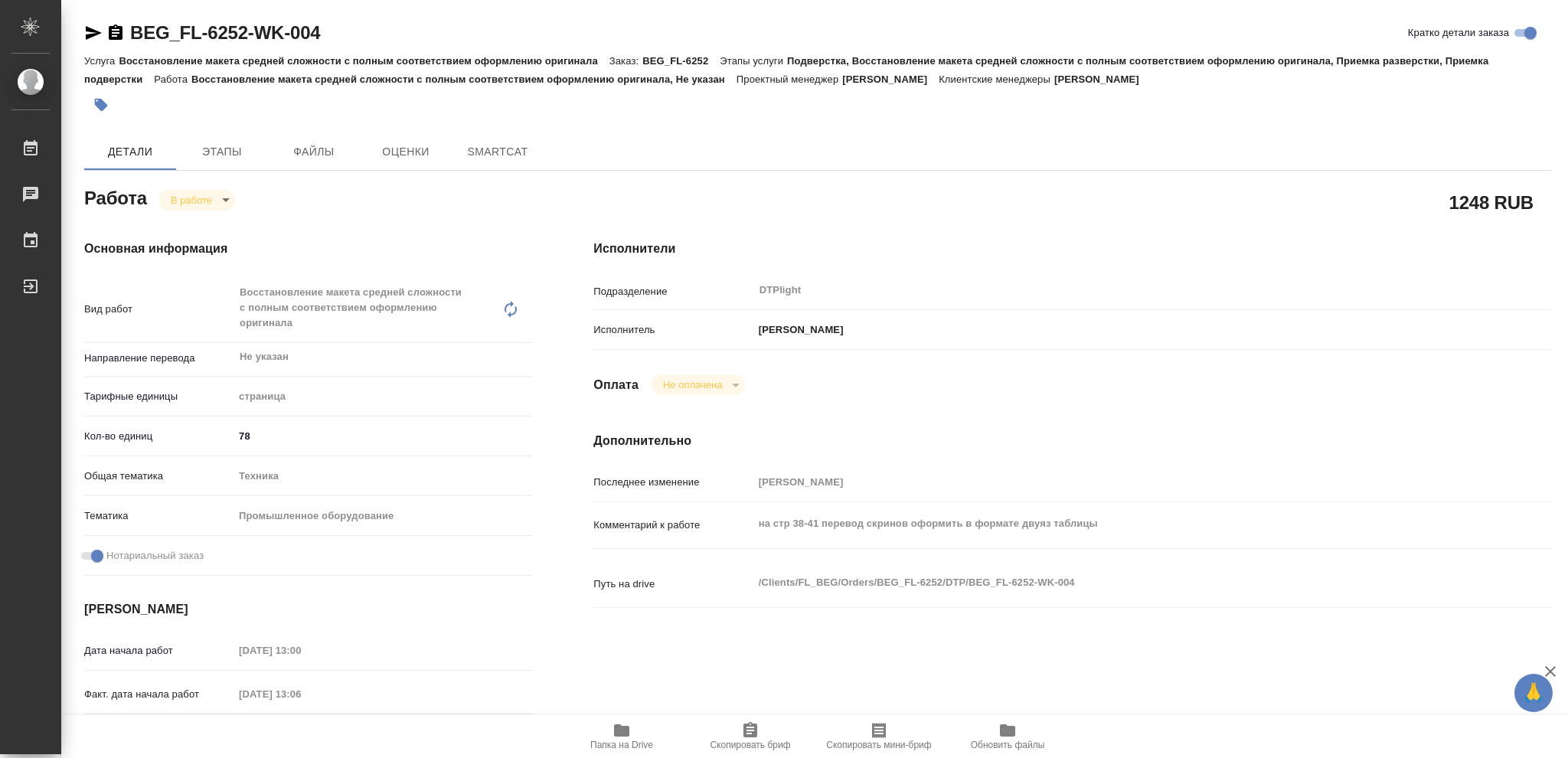
type textarea "x"
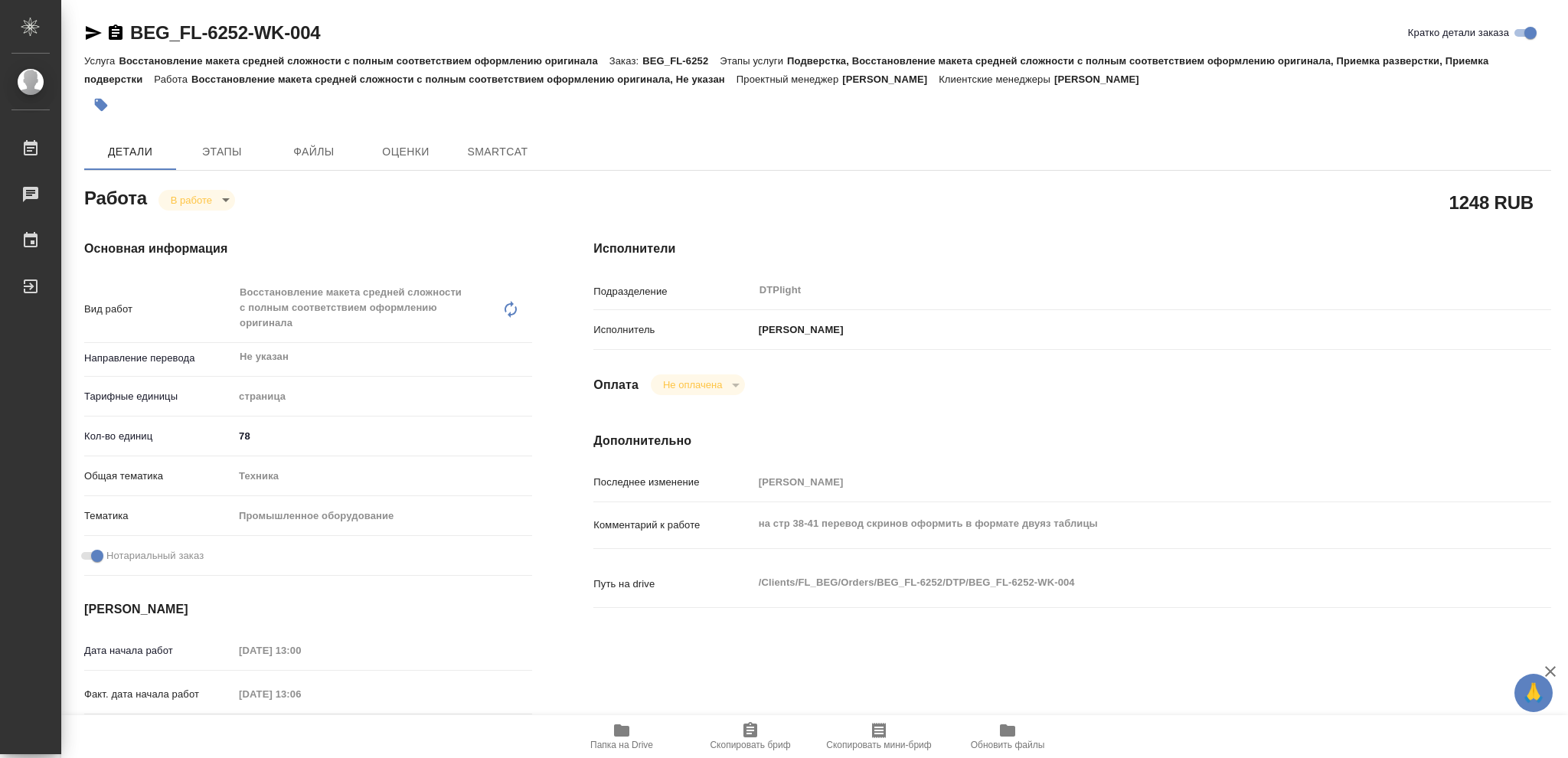
type textarea "x"
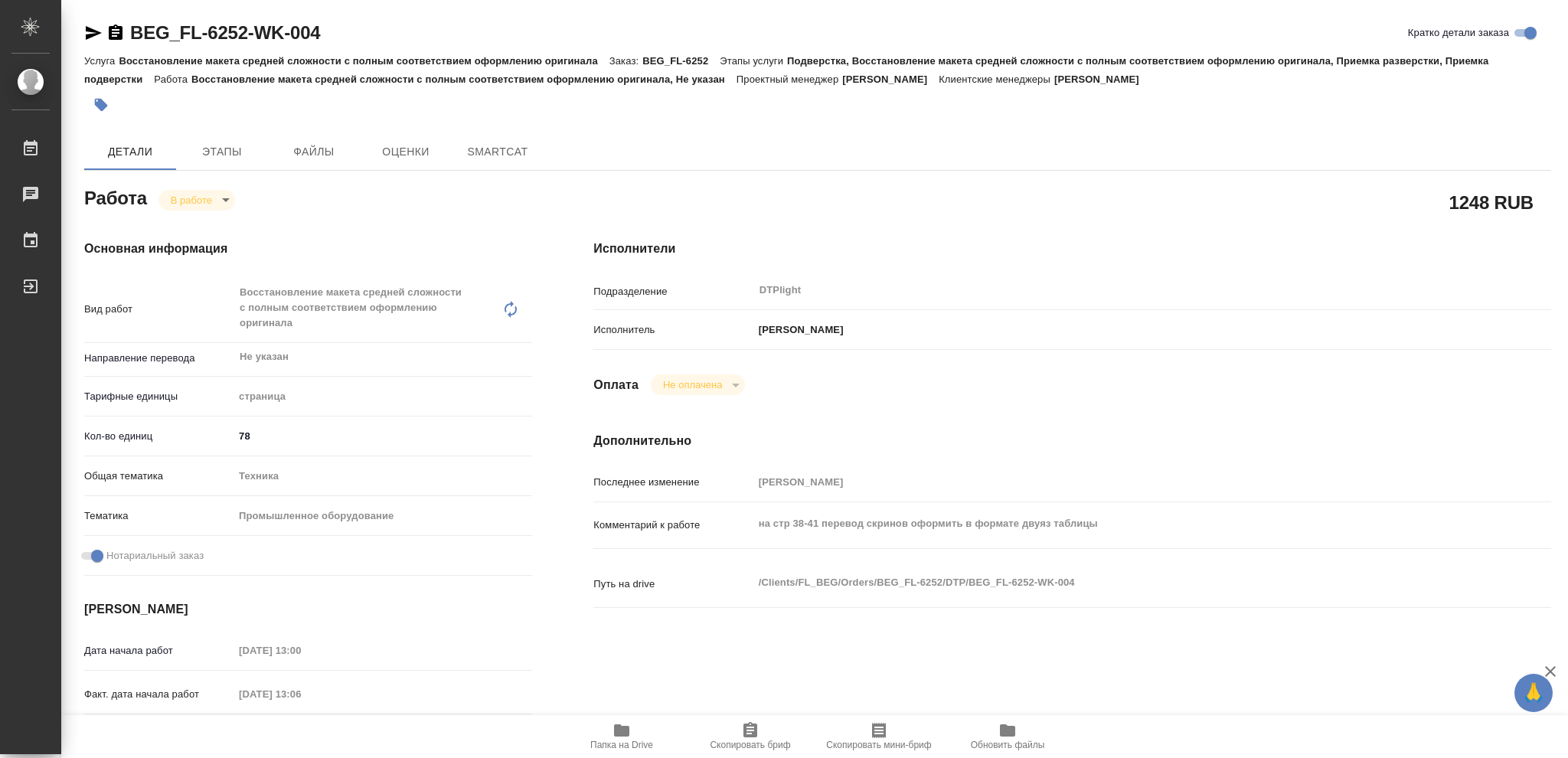
type textarea "x"
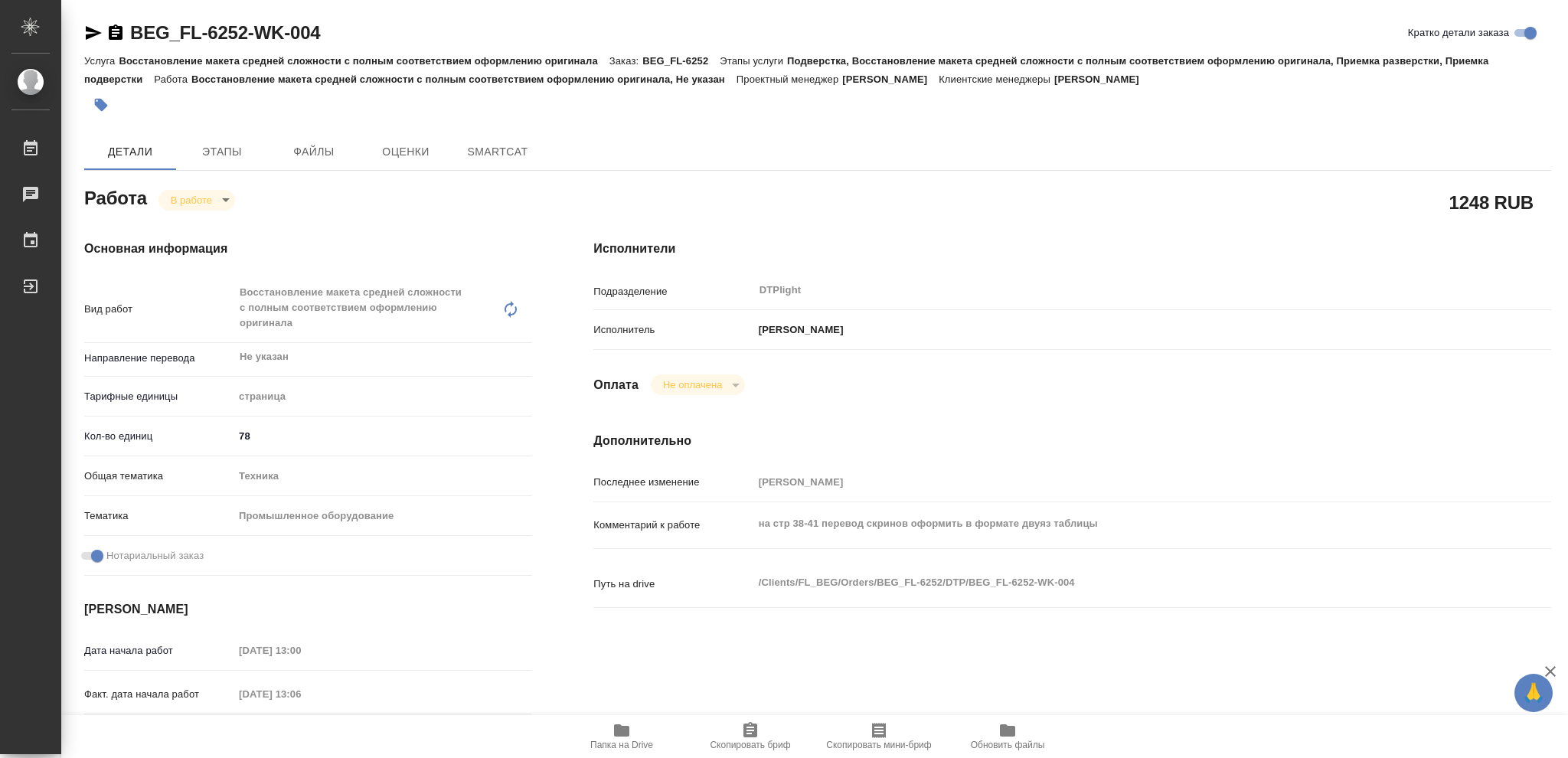
type textarea "x"
click at [620, 733] on icon "button" at bounding box center [622, 731] width 16 height 13
type textarea "x"
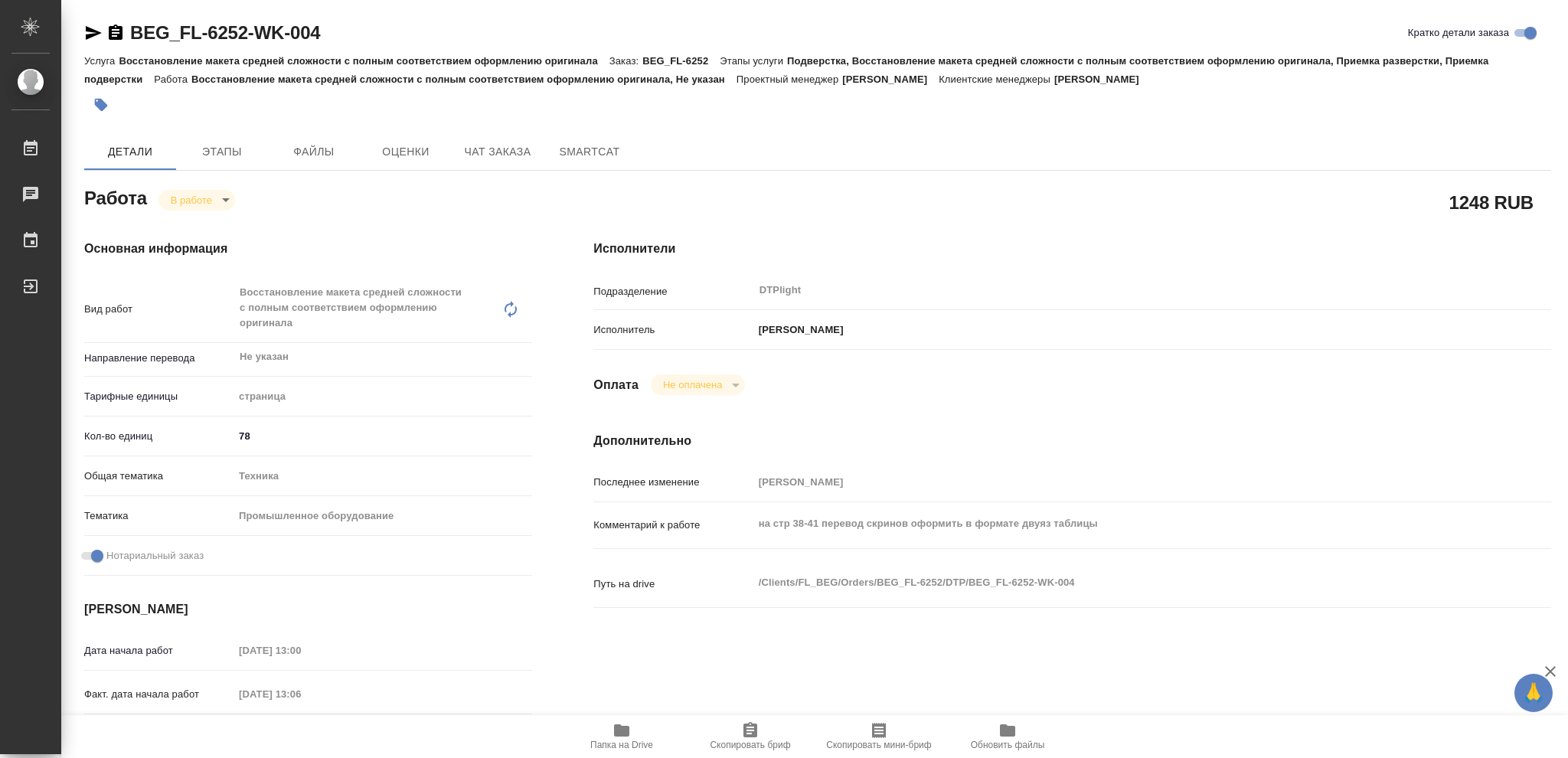
type textarea "x"
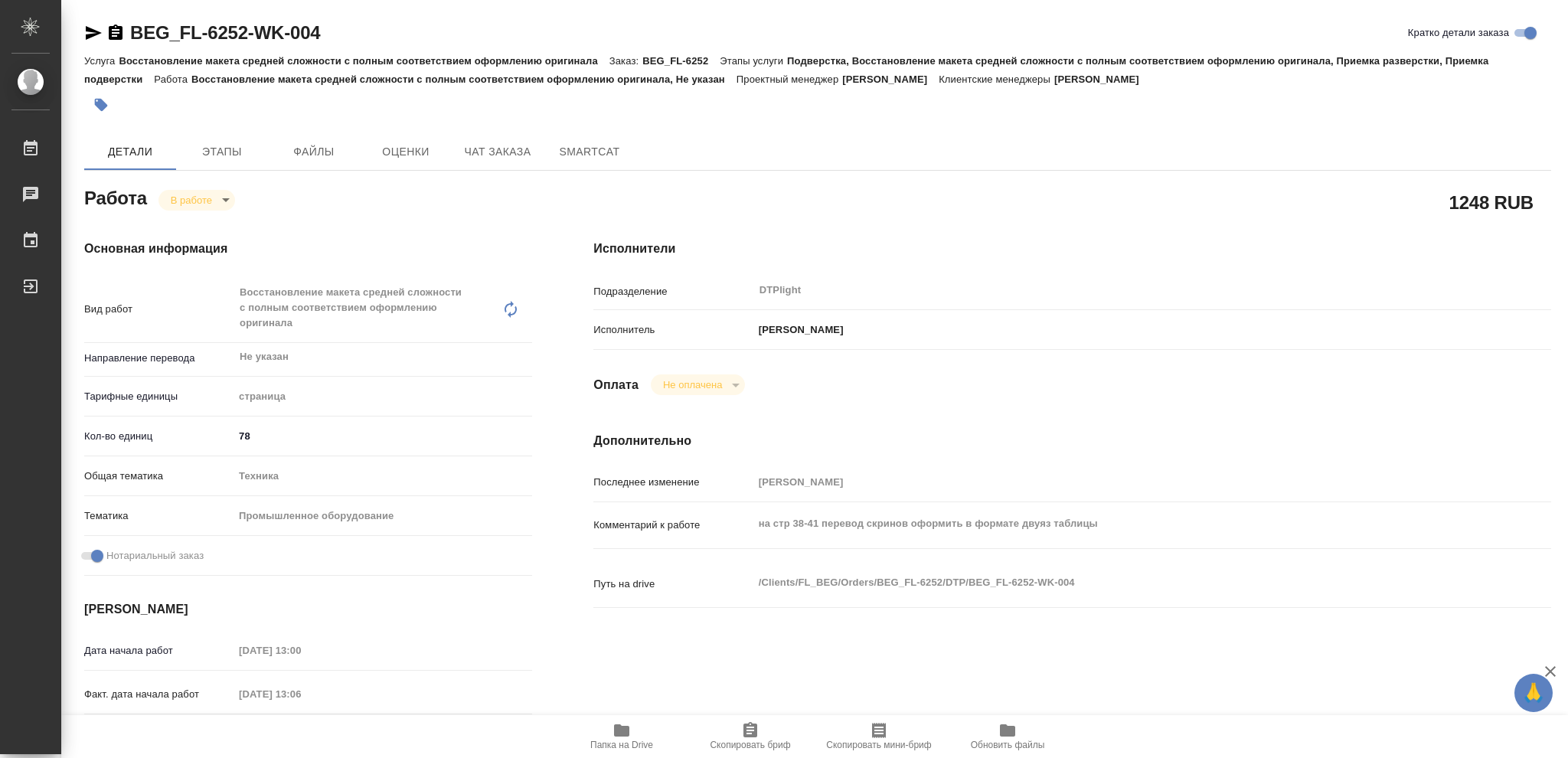
type textarea "x"
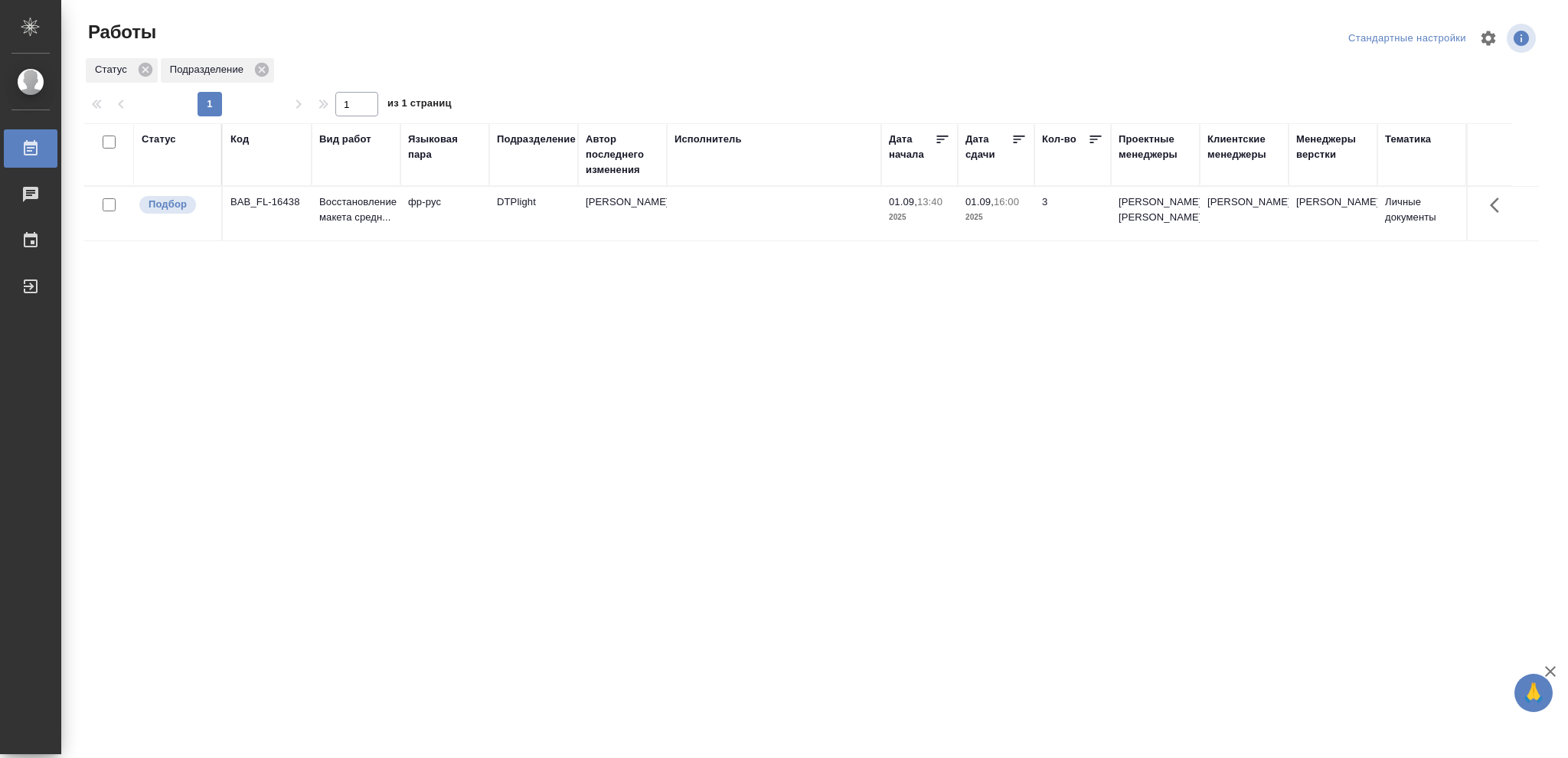
click at [160, 133] on div "Статус" at bounding box center [159, 140] width 34 height 16
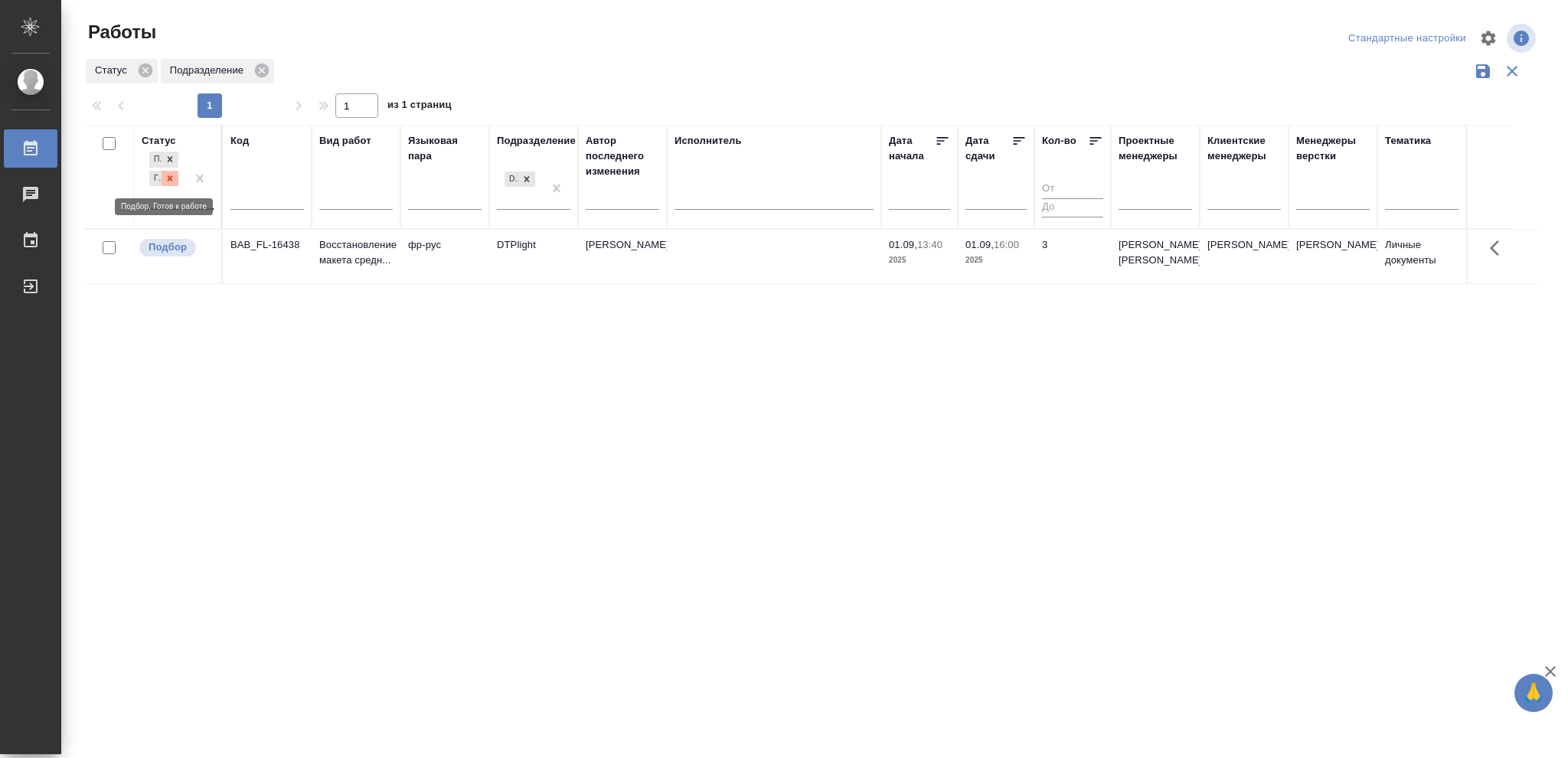
click at [168, 176] on icon at bounding box center [170, 179] width 11 height 11
click at [524, 178] on icon at bounding box center [527, 175] width 11 height 11
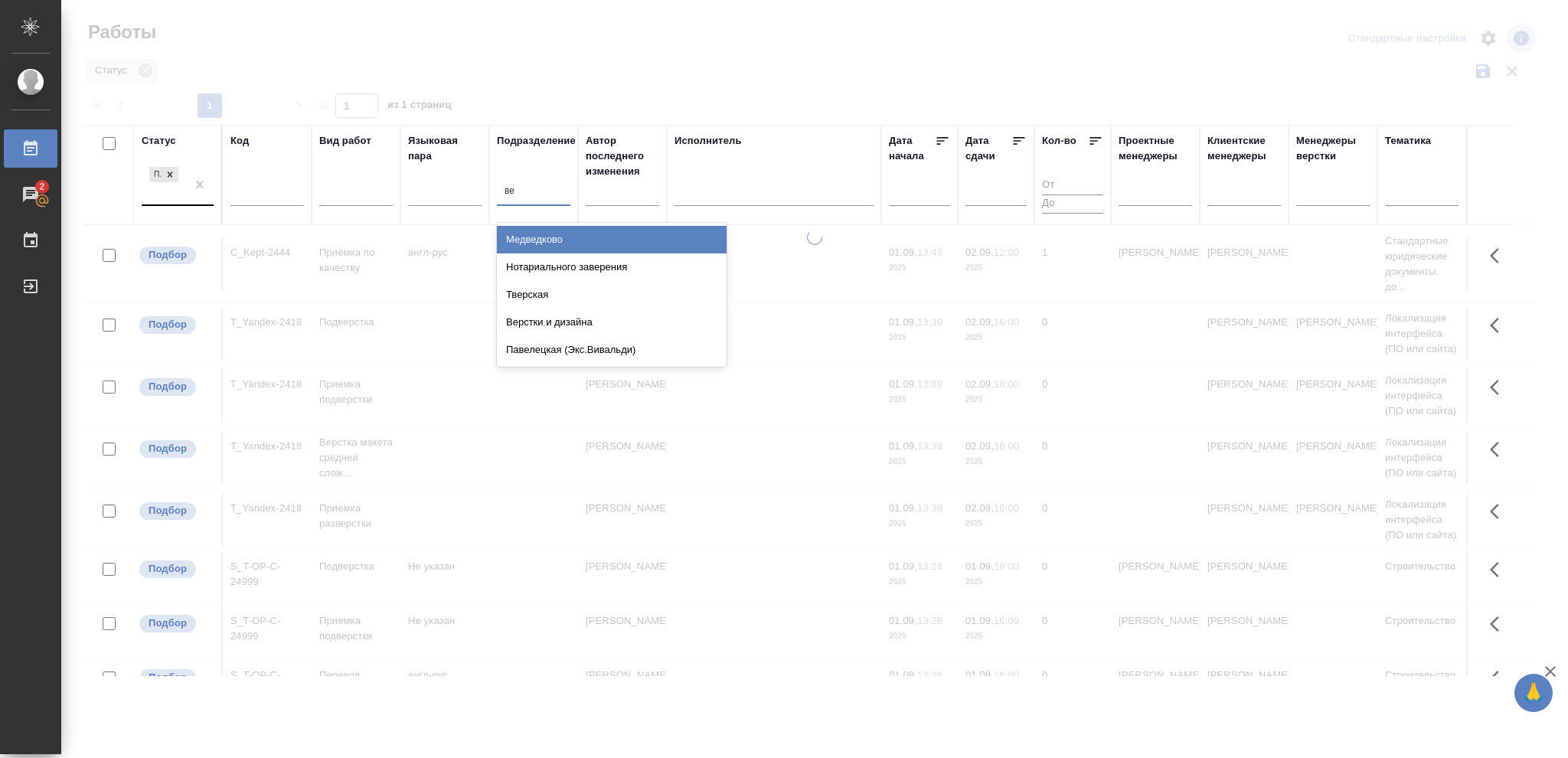
type input "вер"
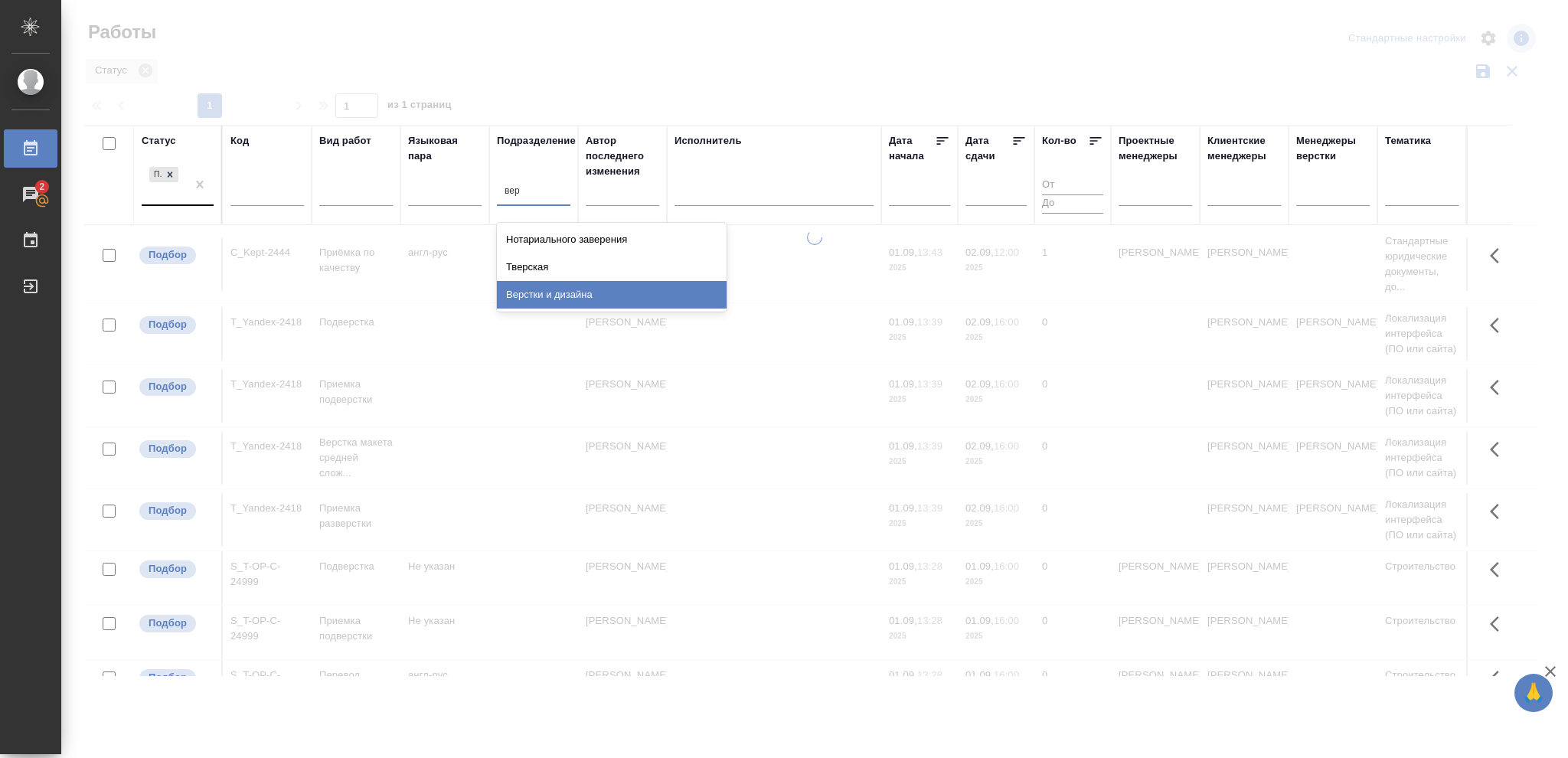
click at [543, 291] on div "Верстки и дизайна" at bounding box center [612, 294] width 230 height 27
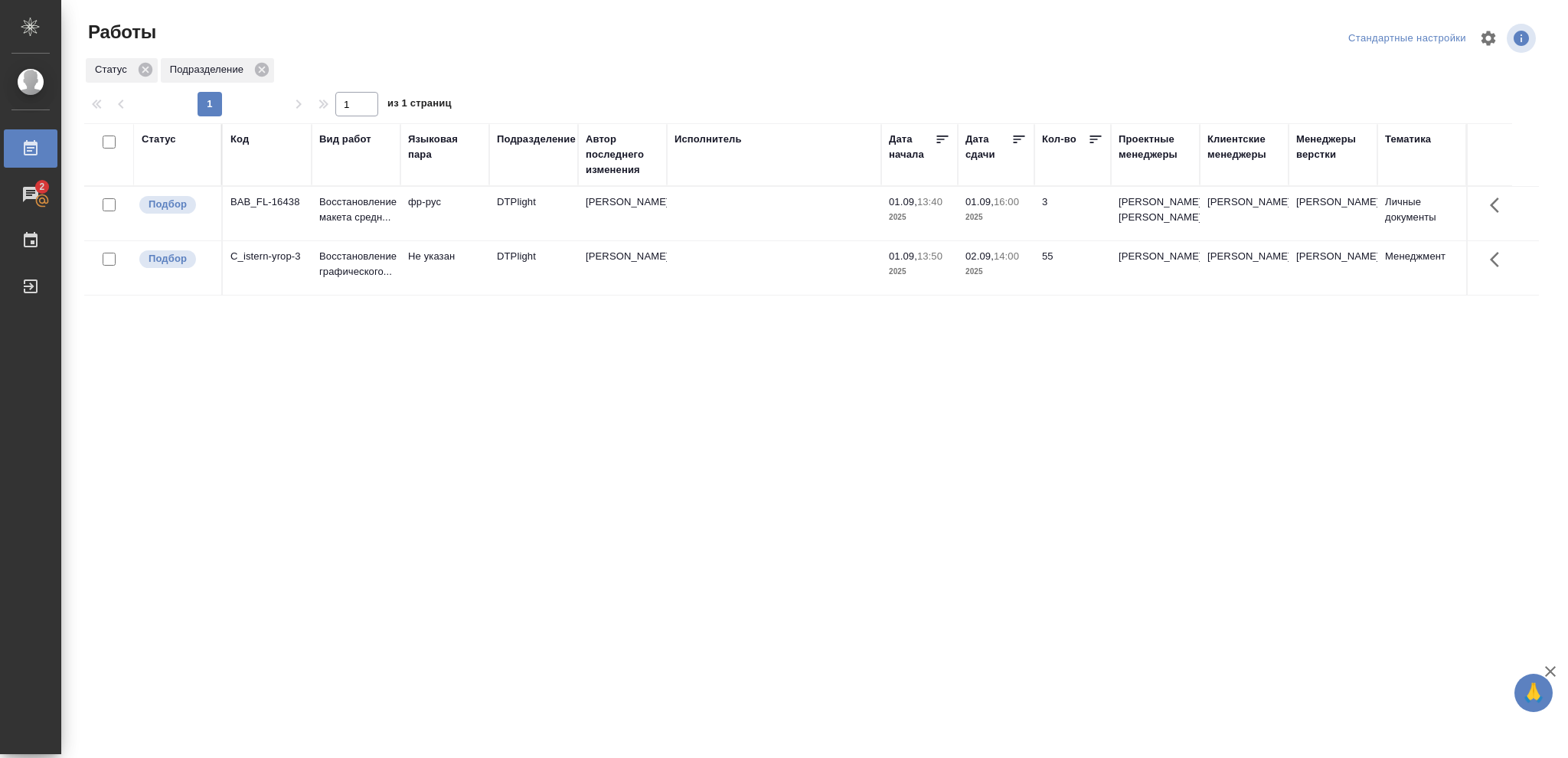
click at [1026, 288] on td "02.09, 14:00 2025" at bounding box center [996, 268] width 77 height 53
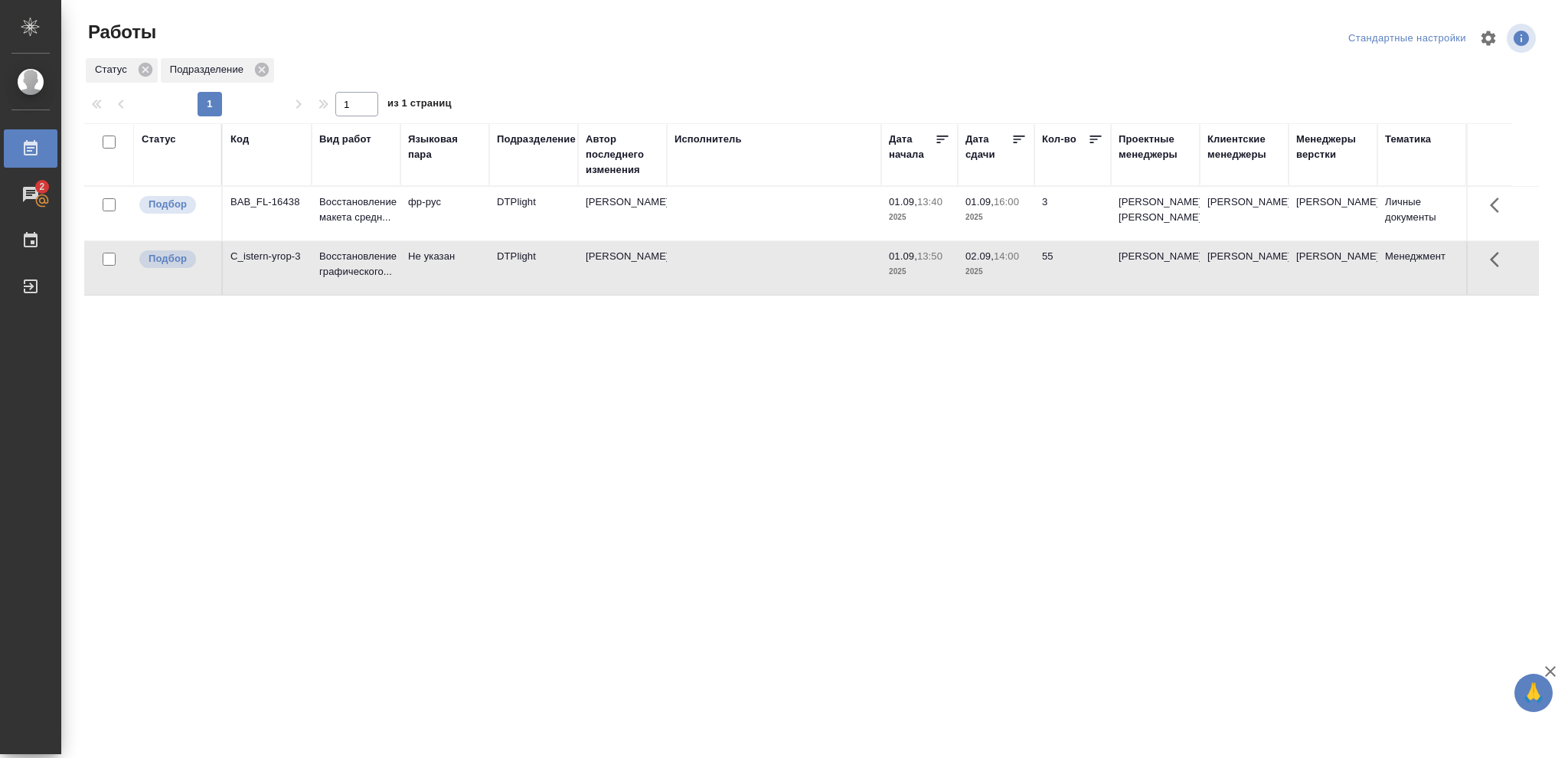
click at [1026, 288] on td "02.09, 14:00 2025" at bounding box center [996, 268] width 77 height 53
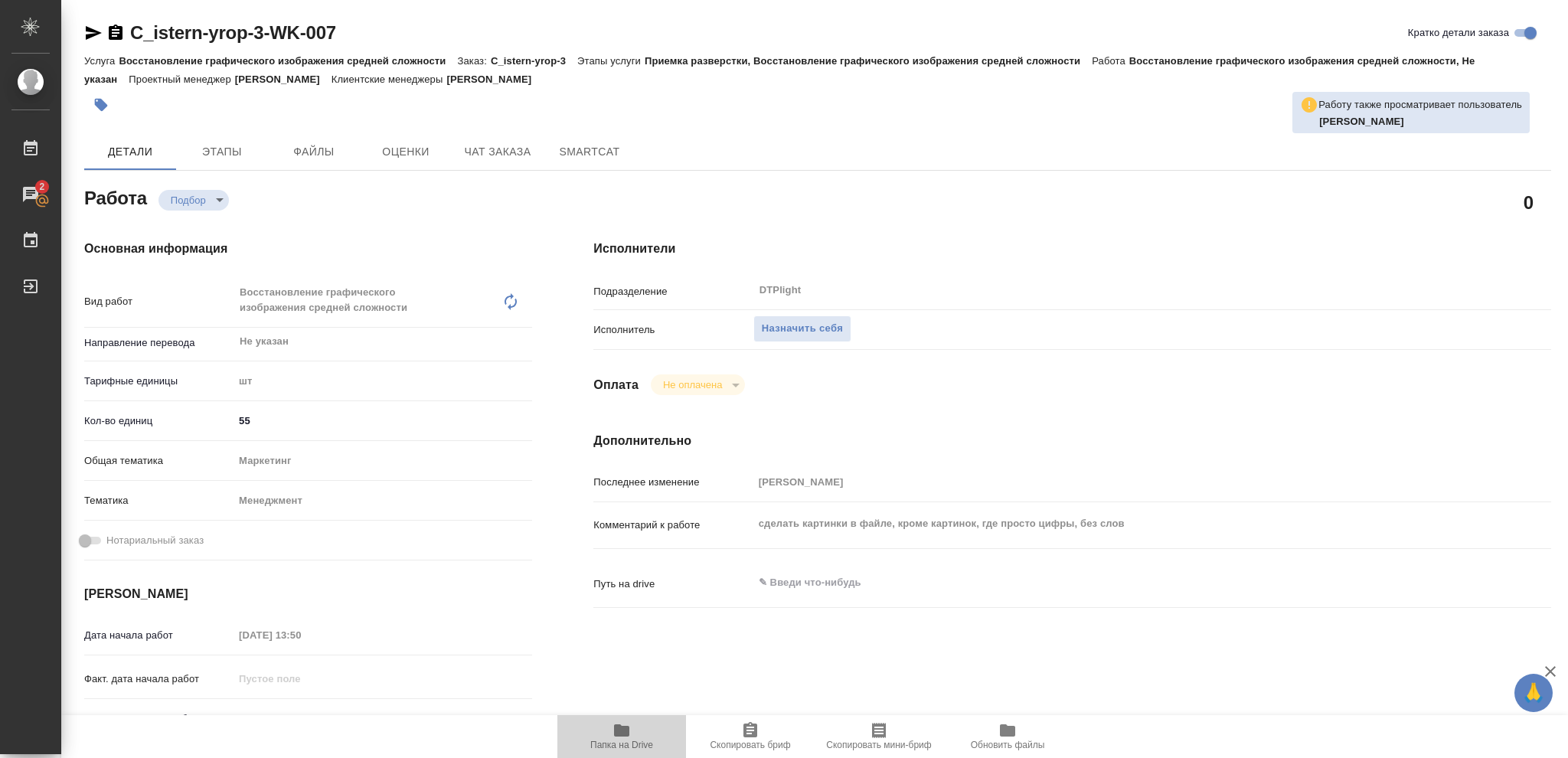
click at [616, 734] on icon "button" at bounding box center [622, 731] width 16 height 13
